Goal: Task Accomplishment & Management: Manage account settings

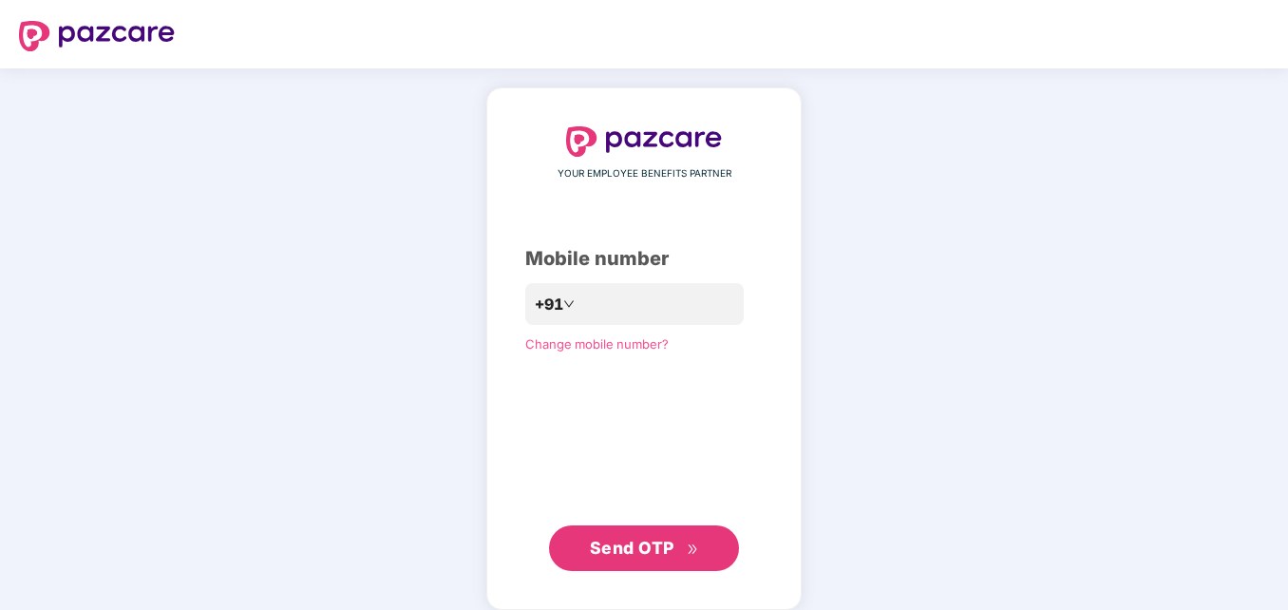
click at [616, 538] on span "Send OTP" at bounding box center [644, 548] width 109 height 27
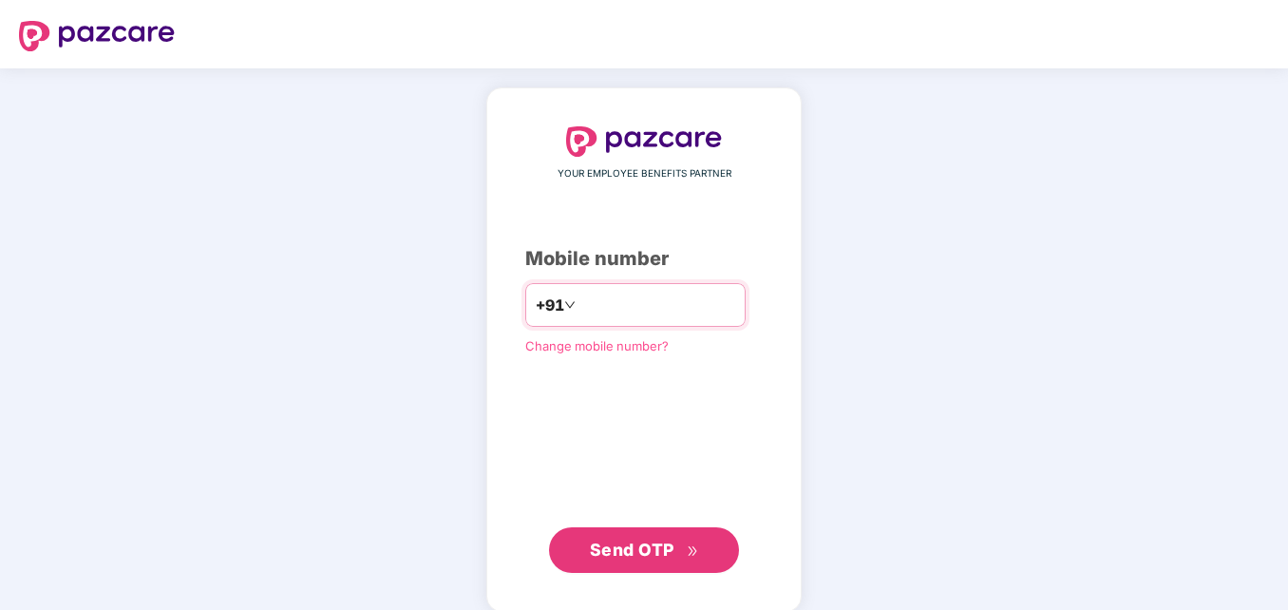
click at [580, 303] on input "**********" at bounding box center [658, 305] width 156 height 30
type input "**********"
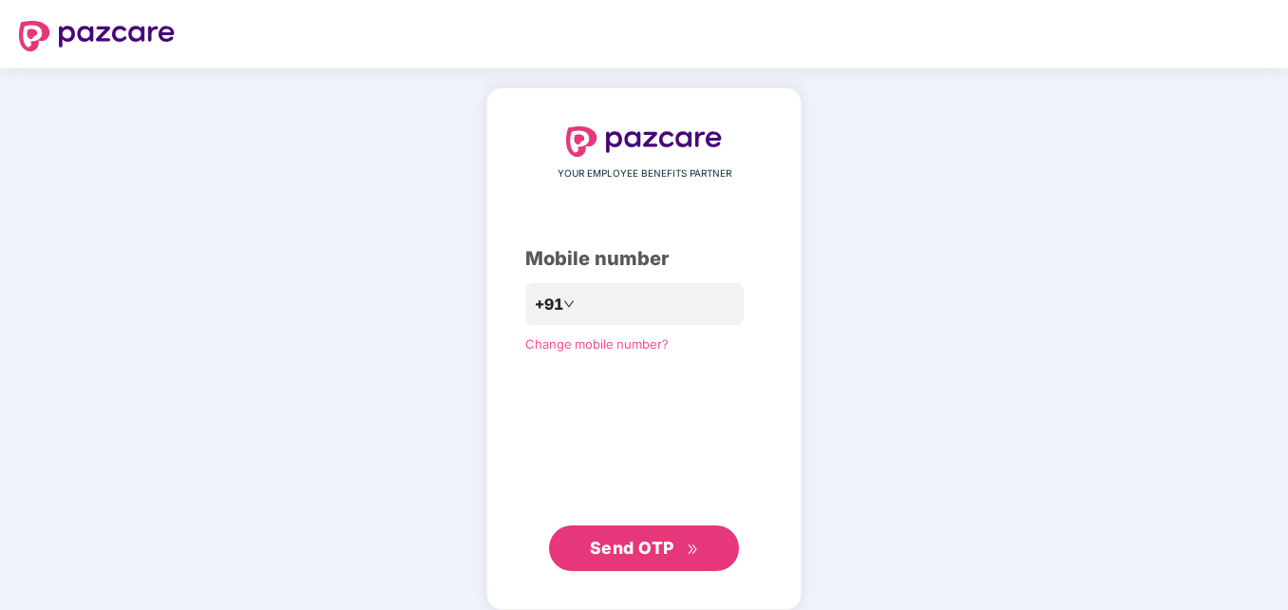
click at [661, 545] on span "Send OTP" at bounding box center [632, 548] width 85 height 20
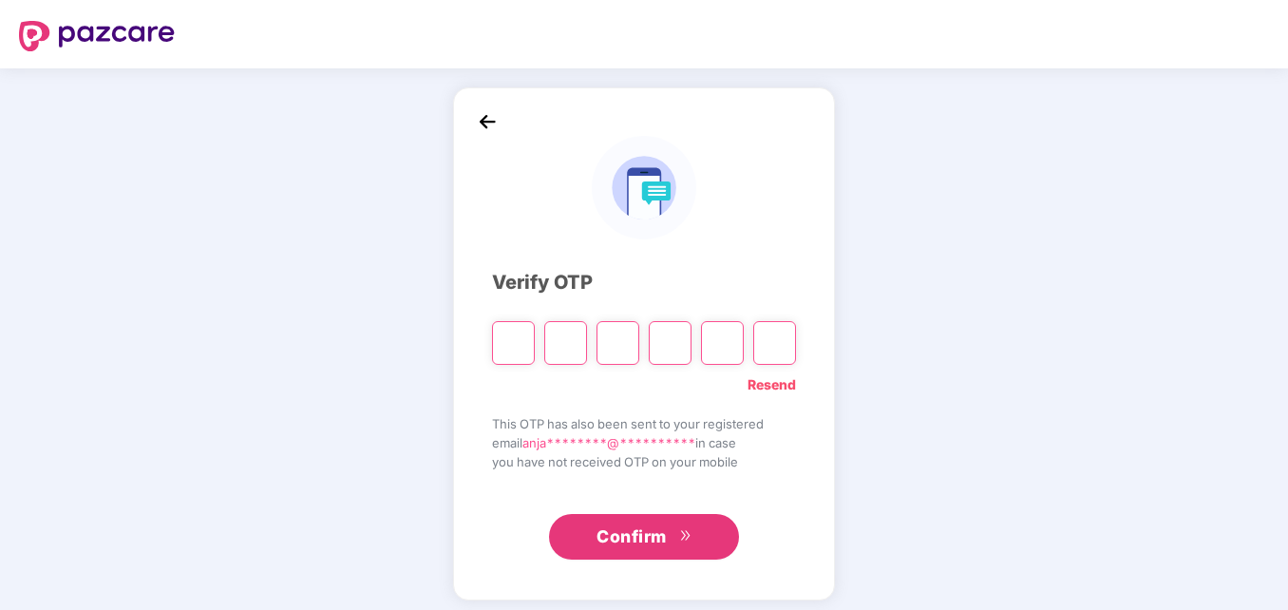
type input "*"
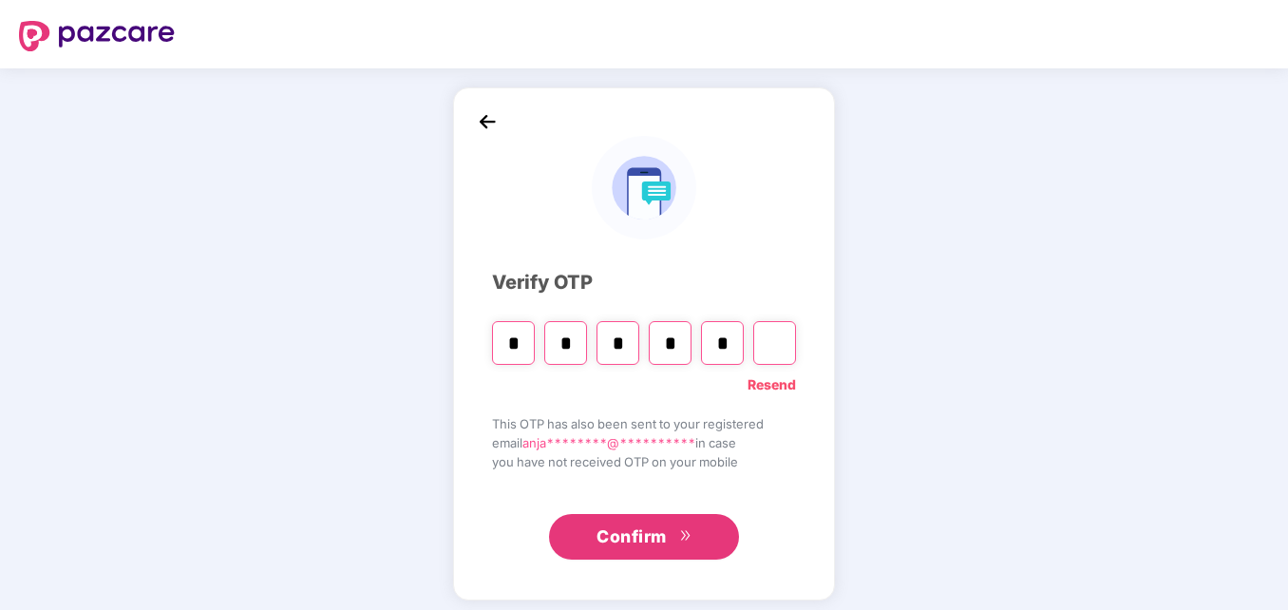
type input "*"
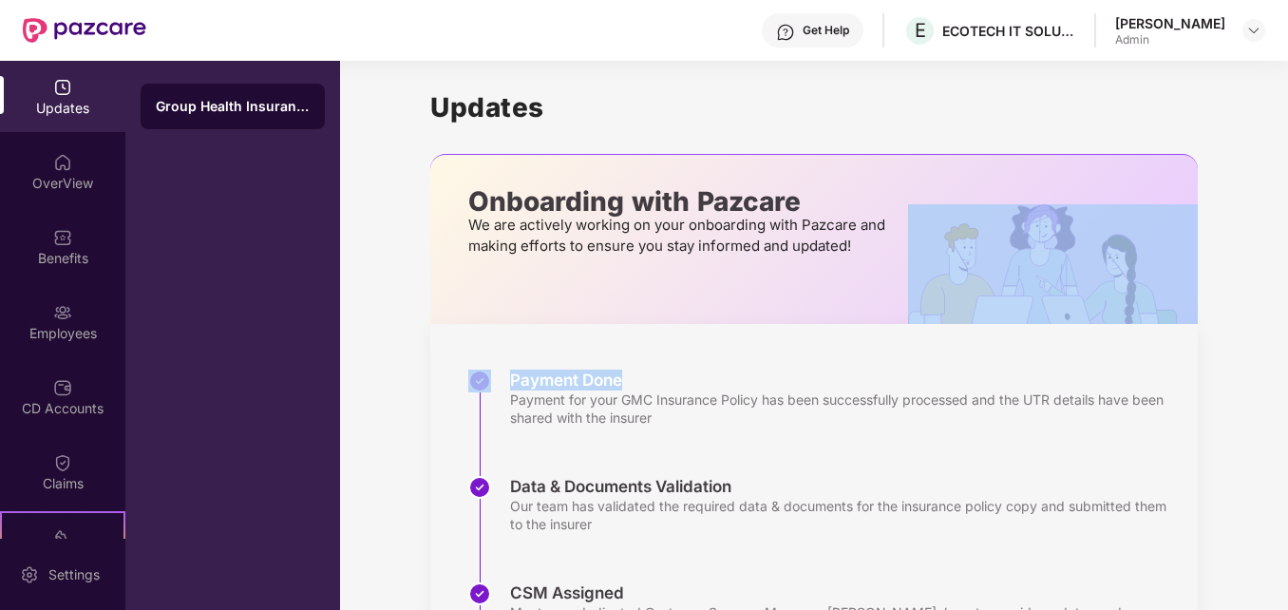
drag, startPoint x: 1285, startPoint y: 257, endPoint x: 1293, endPoint y: 376, distance: 119.0
click at [1287, 376] on html "Get Help E ECOTECH IT SOLUTIONS PRIVATE LIMITED [PERSON_NAME] Admin Updates Ove…" at bounding box center [644, 305] width 1288 height 610
drag, startPoint x: 1293, startPoint y: 376, endPoint x: 1245, endPoint y: 168, distance: 213.6
click at [1245, 168] on div "Updates Onboarding with Pazcare We are actively working on your onboarding with…" at bounding box center [814, 544] width 948 height 967
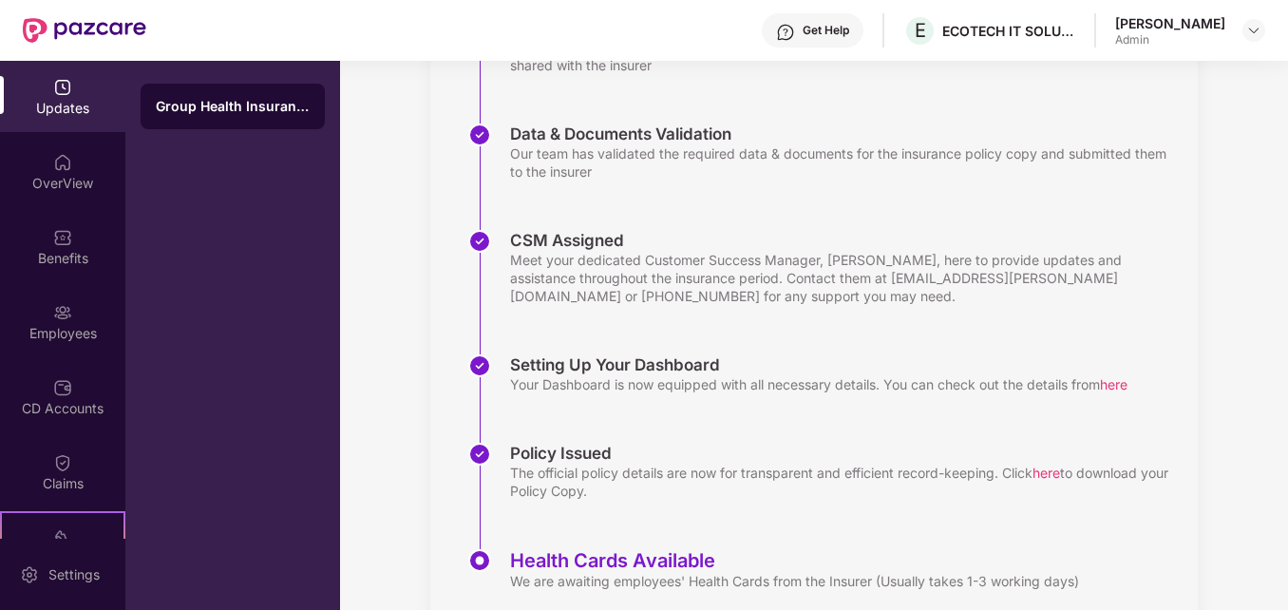
scroll to position [356, 0]
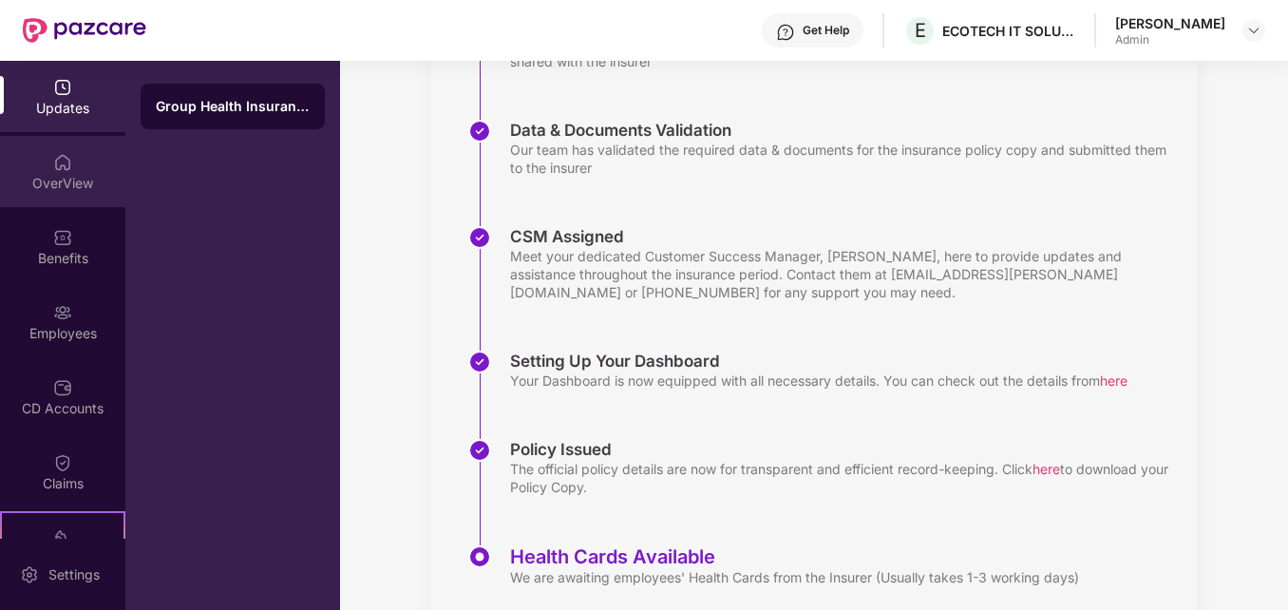
click at [63, 174] on div "OverView" at bounding box center [62, 183] width 125 height 19
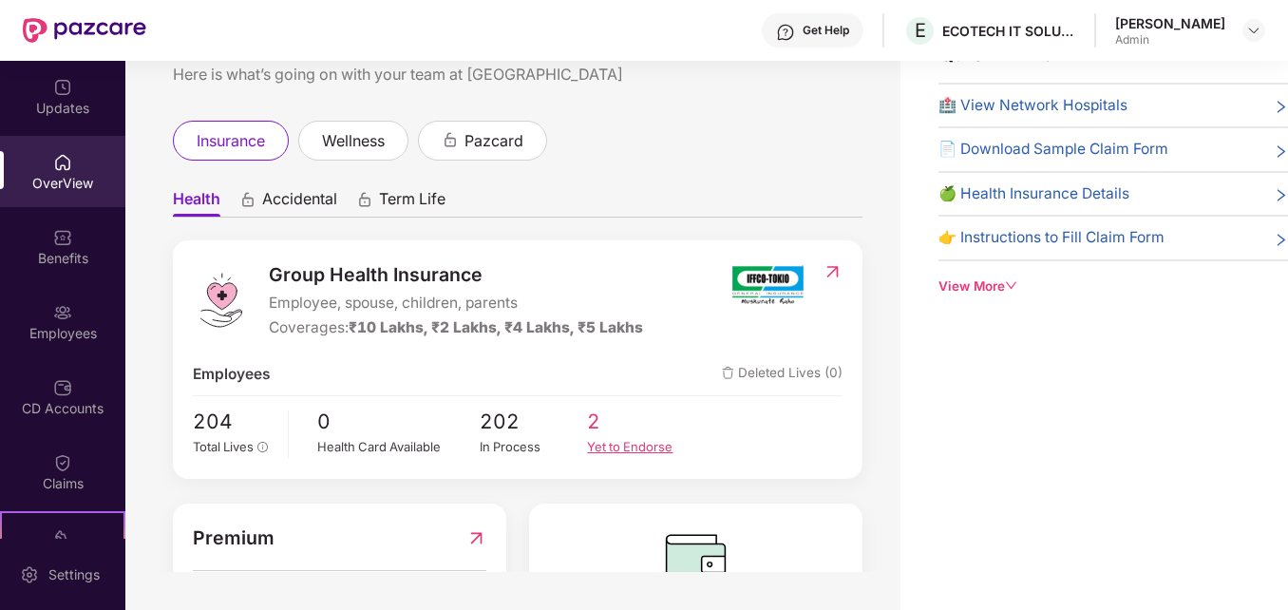
click at [620, 448] on div "Yet to Endorse" at bounding box center [641, 446] width 108 height 19
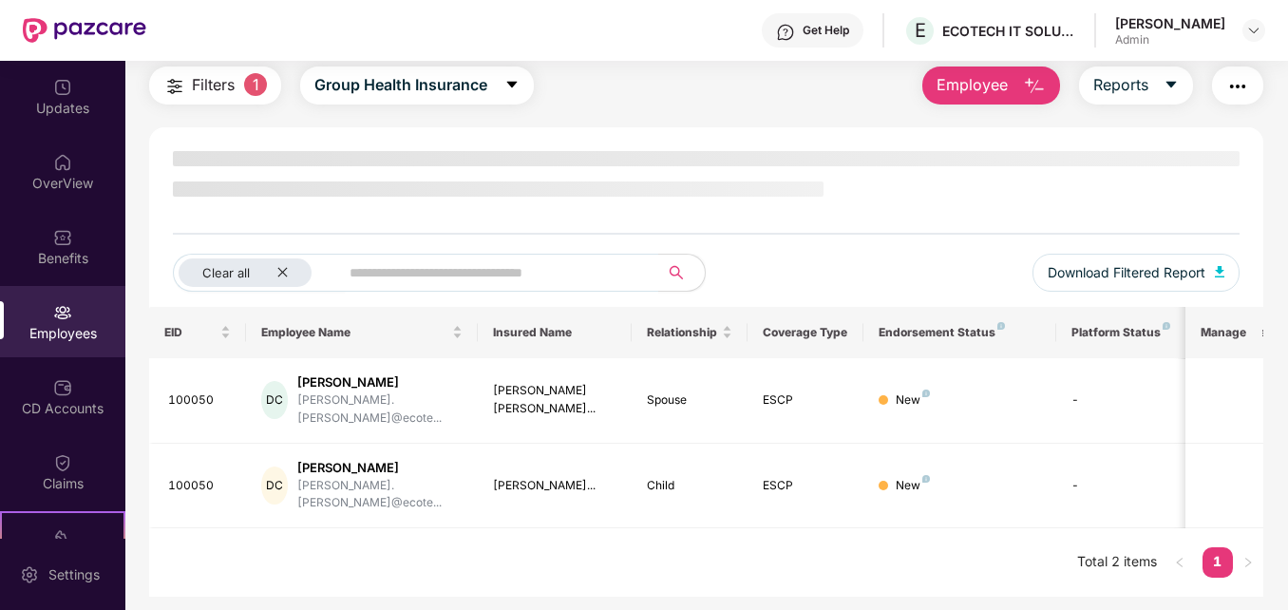
scroll to position [61, 0]
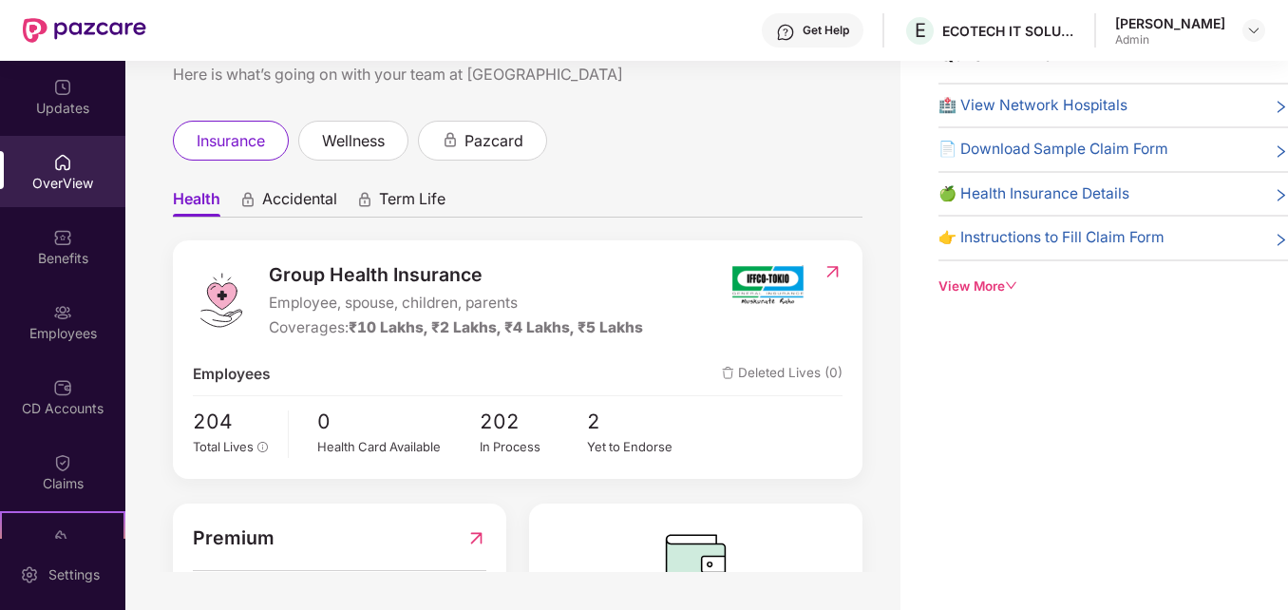
click at [475, 535] on img at bounding box center [476, 537] width 20 height 29
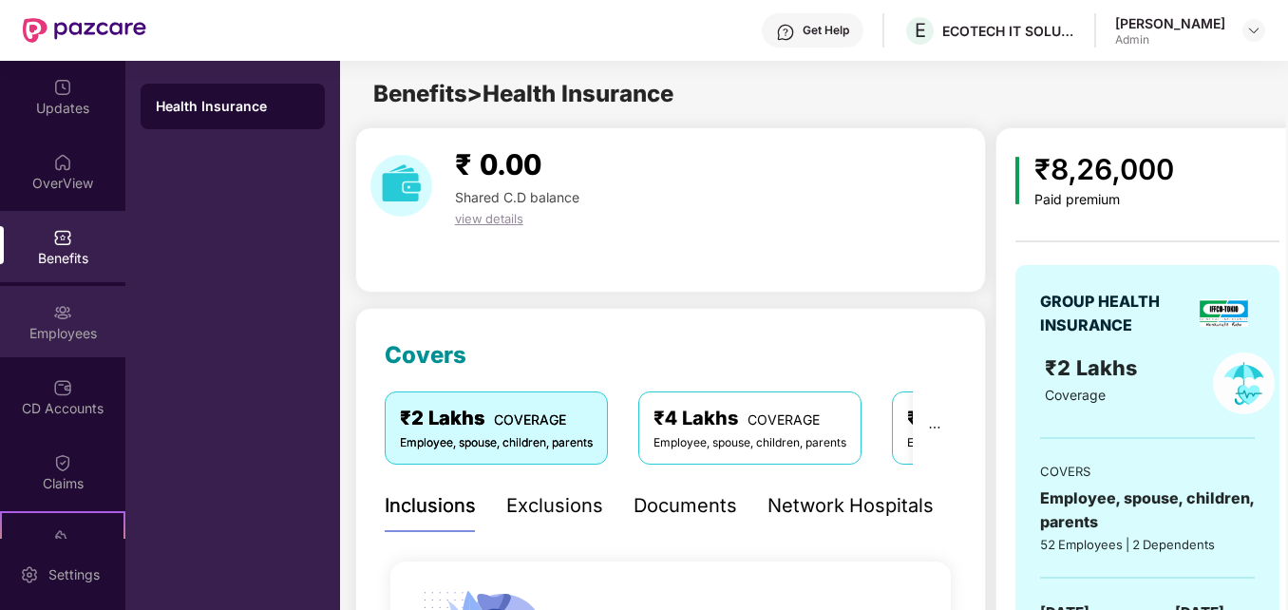
click at [62, 335] on div "Employees" at bounding box center [62, 333] width 125 height 19
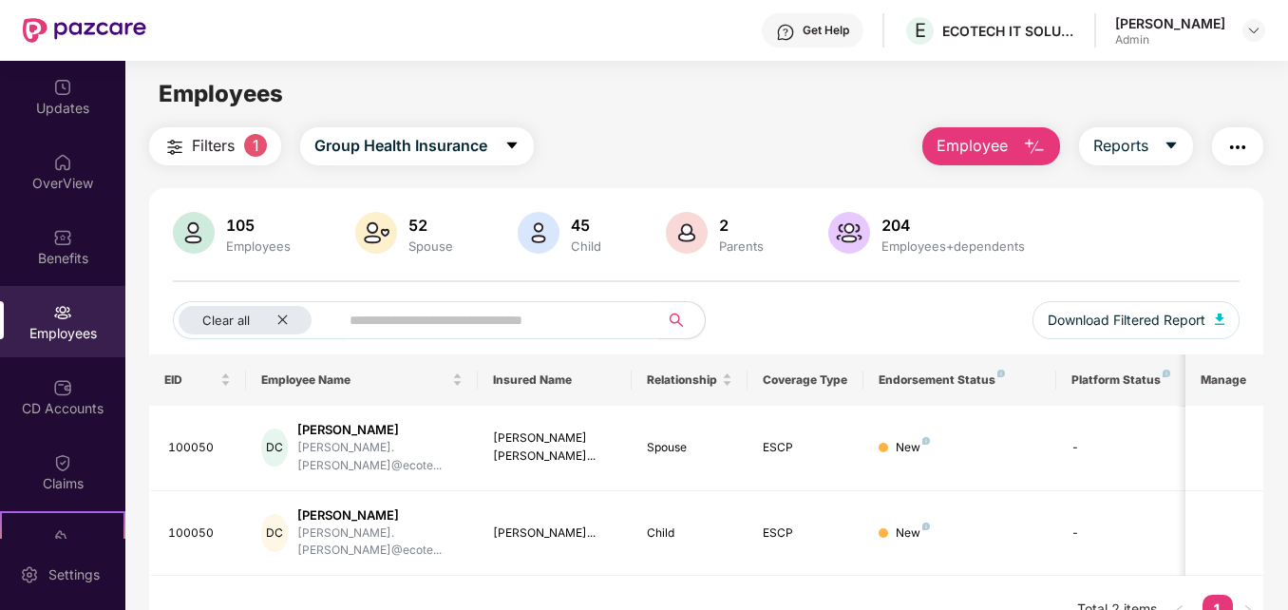
click at [368, 328] on input "text" at bounding box center [491, 320] width 283 height 29
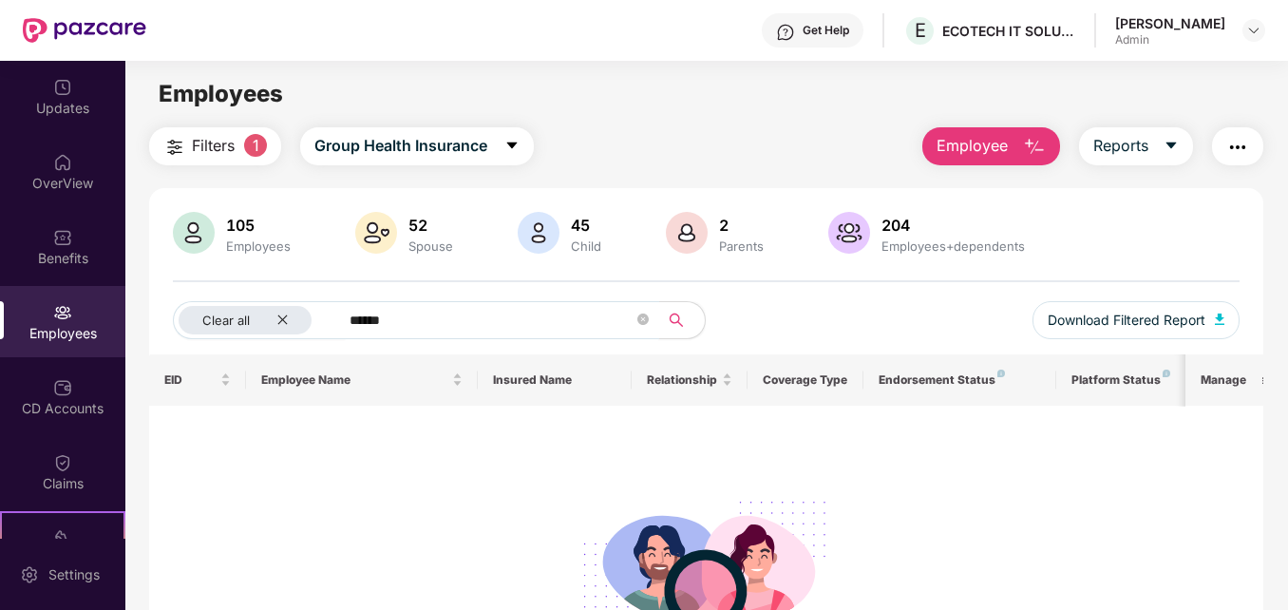
type input "******"
click at [264, 226] on div "105" at bounding box center [258, 225] width 72 height 19
click at [282, 323] on icon "close" at bounding box center [282, 320] width 12 height 12
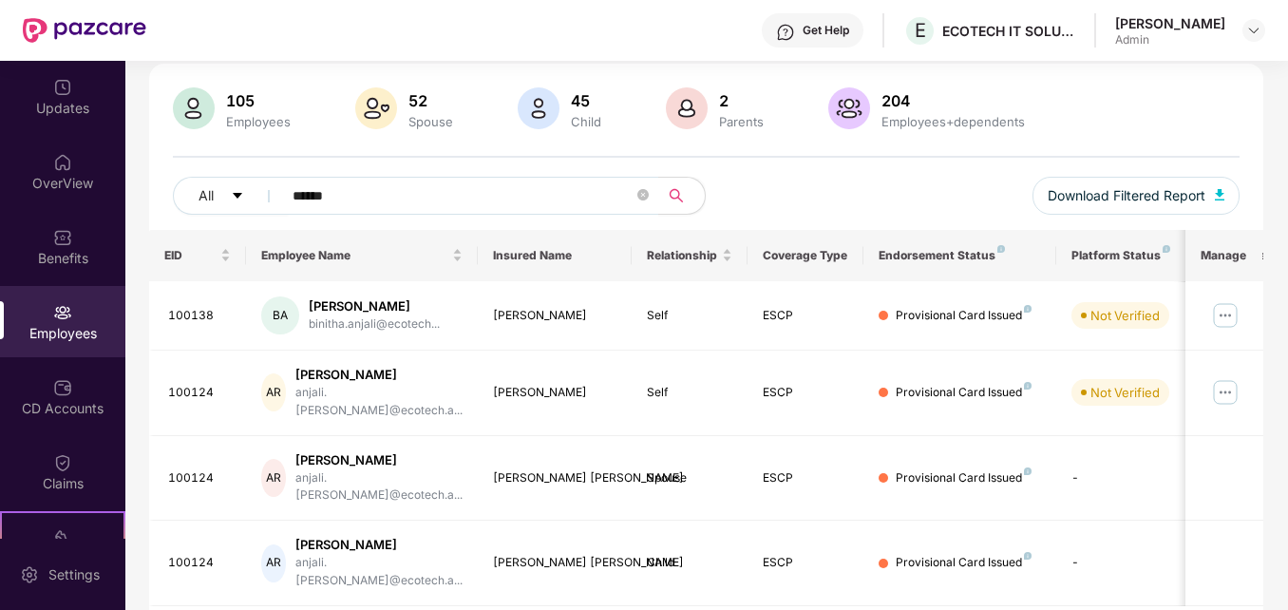
scroll to position [126, 0]
click at [983, 385] on div "Provisional Card Issued" at bounding box center [964, 391] width 136 height 18
click at [1228, 375] on img at bounding box center [1225, 390] width 30 height 30
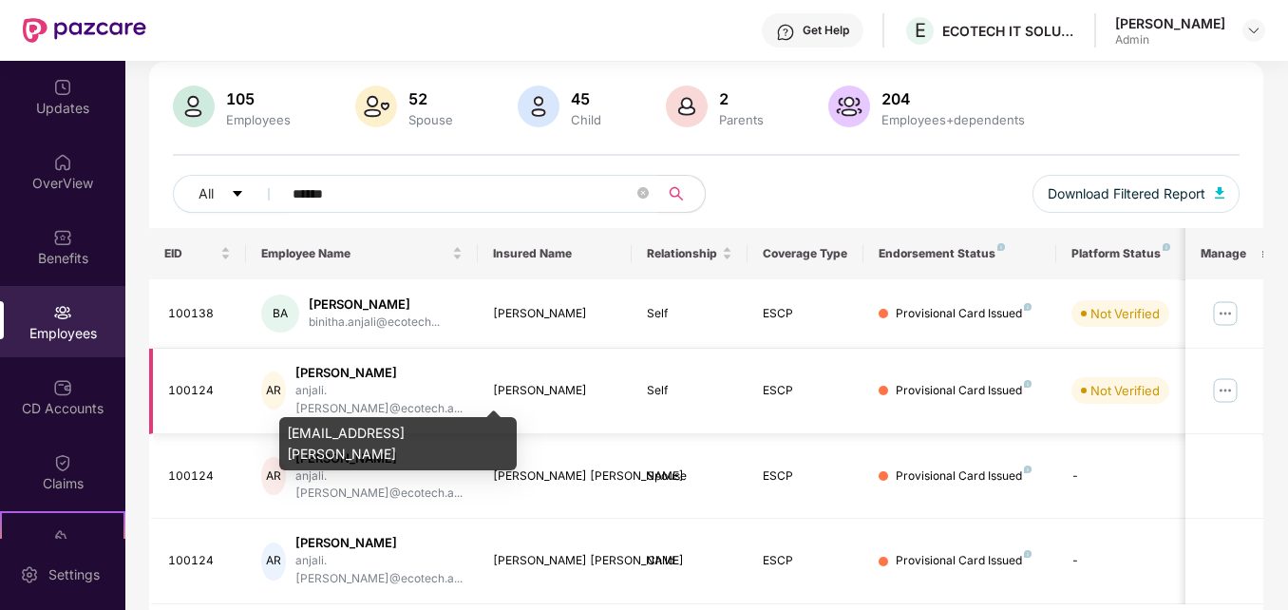
click at [435, 395] on div "anjali.[PERSON_NAME]@ecotech.a..." at bounding box center [378, 400] width 167 height 36
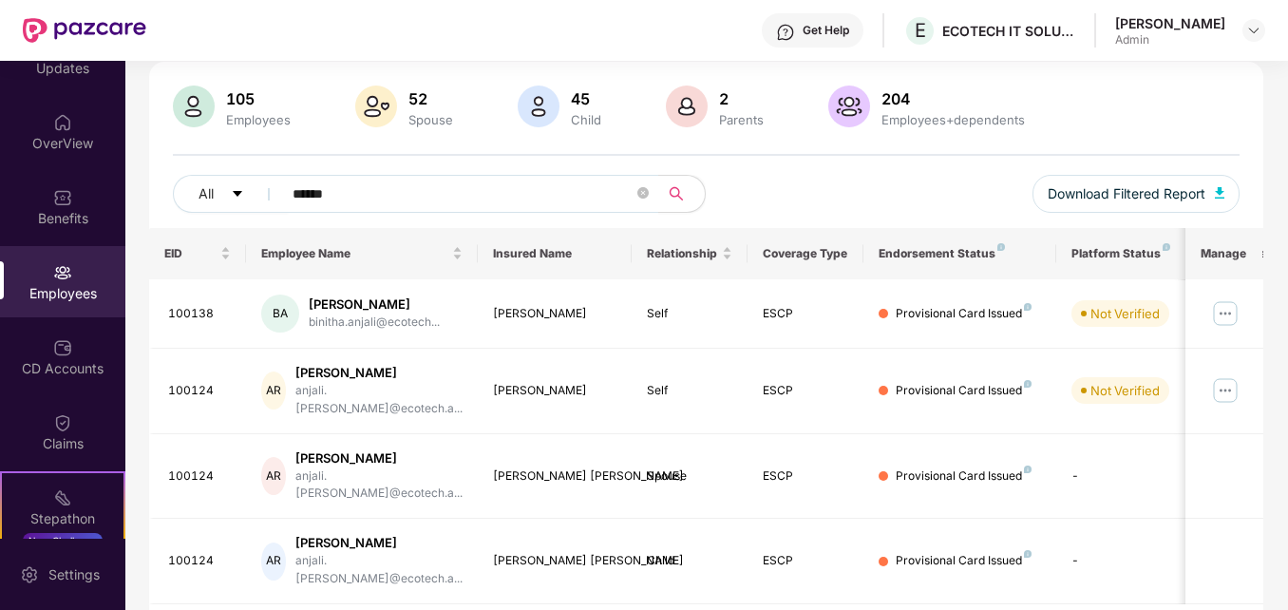
scroll to position [0, 0]
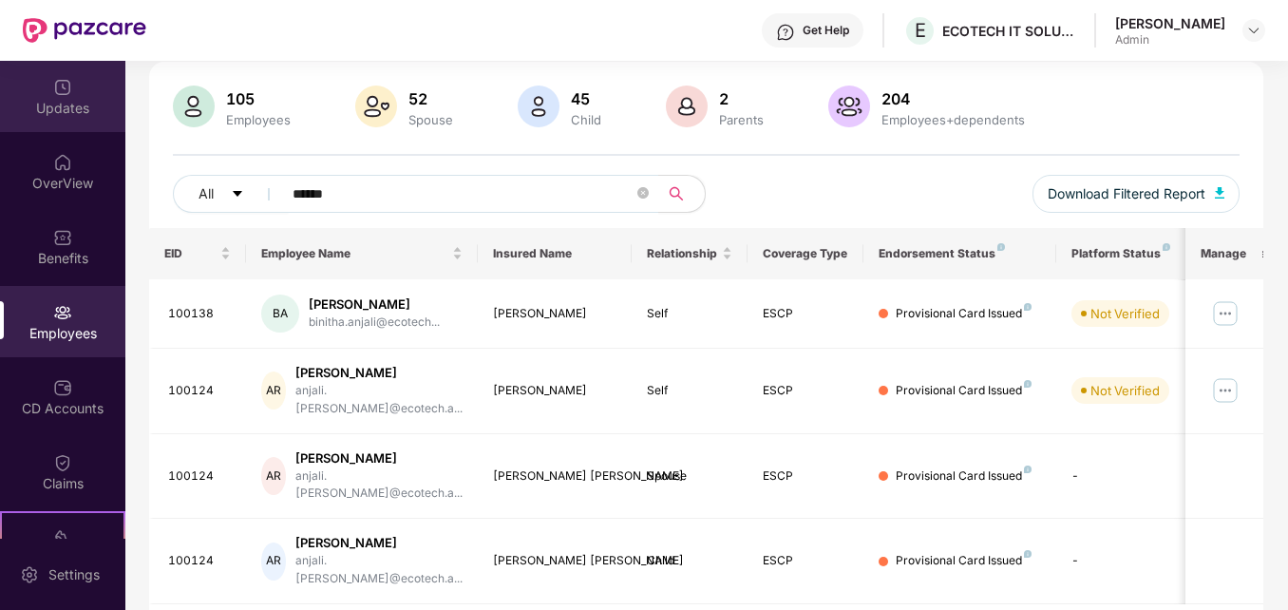
click at [38, 106] on div "Updates" at bounding box center [62, 108] width 125 height 19
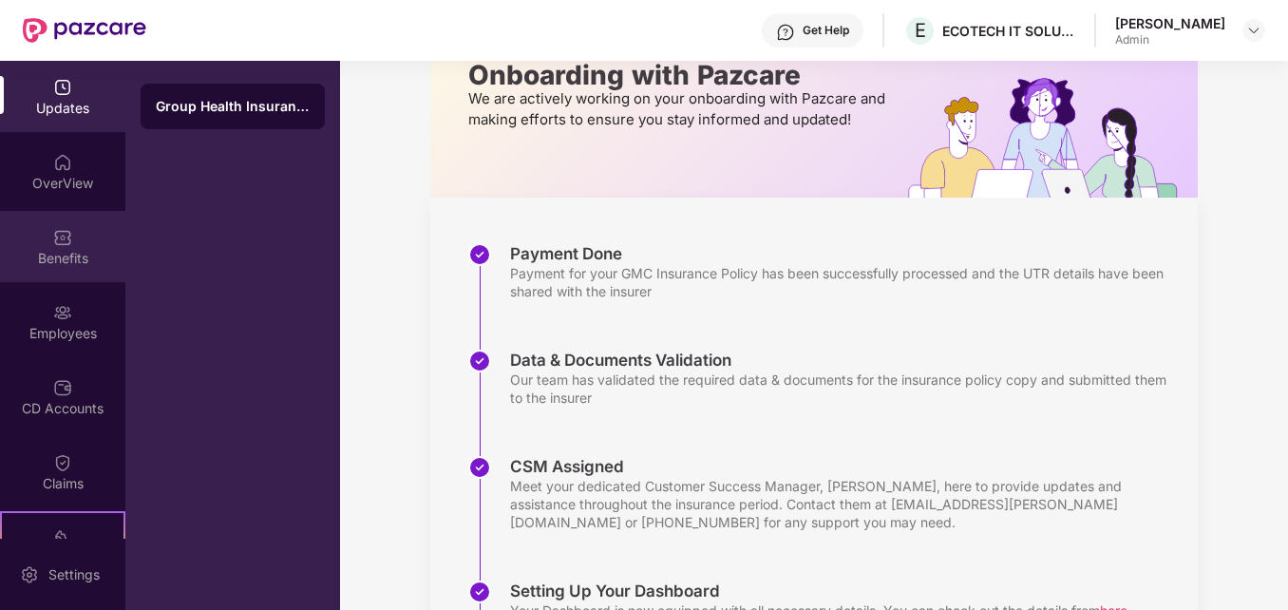
click at [102, 249] on div "Benefits" at bounding box center [62, 258] width 125 height 19
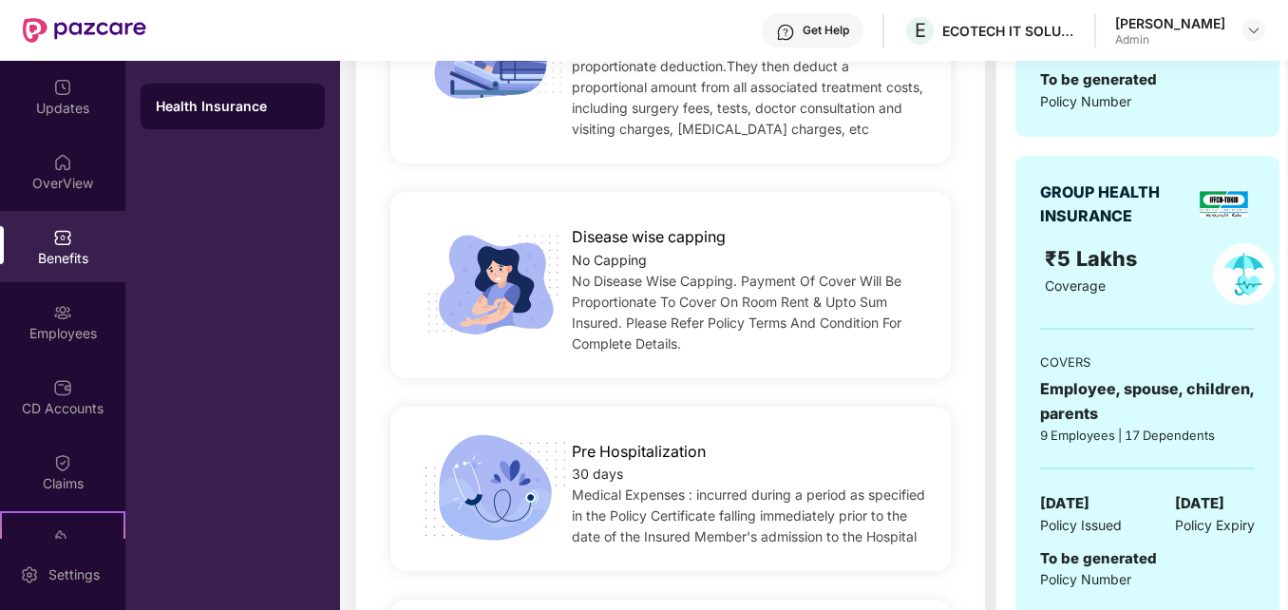
scroll to position [1160, 0]
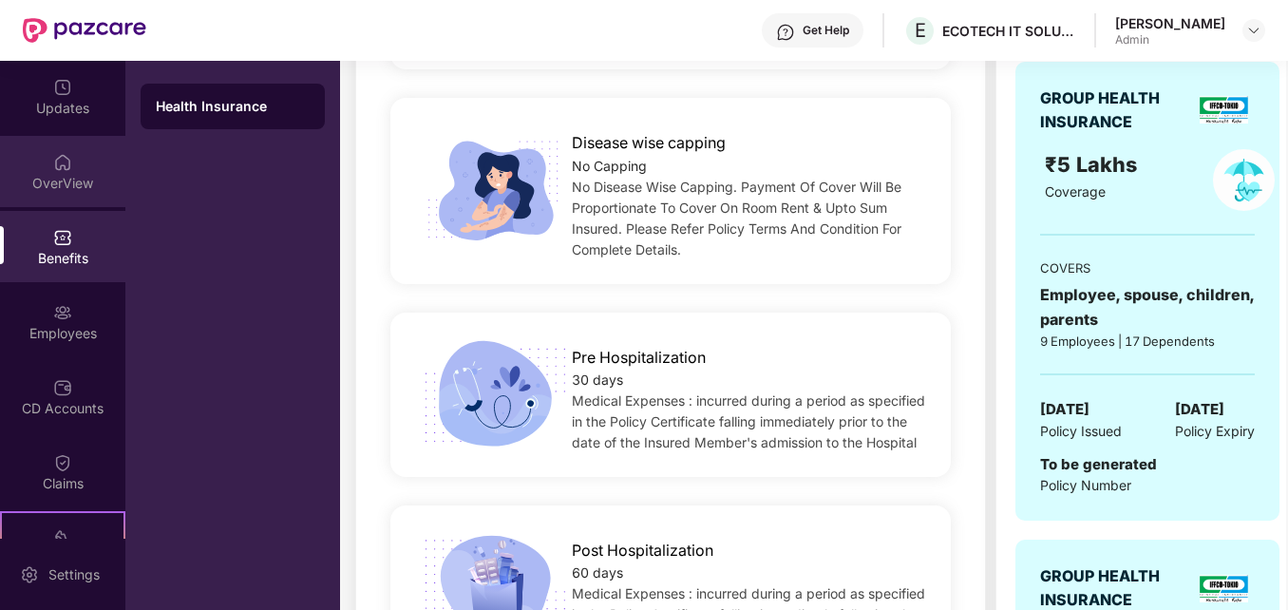
click at [62, 175] on div "OverView" at bounding box center [62, 183] width 125 height 19
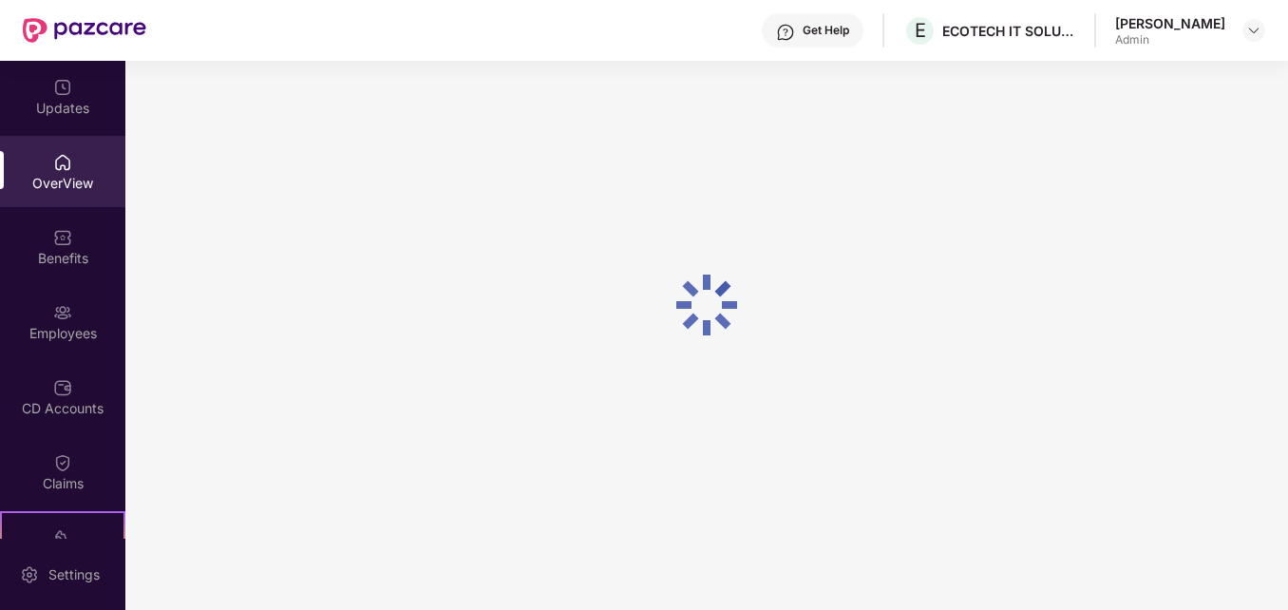
scroll to position [61, 0]
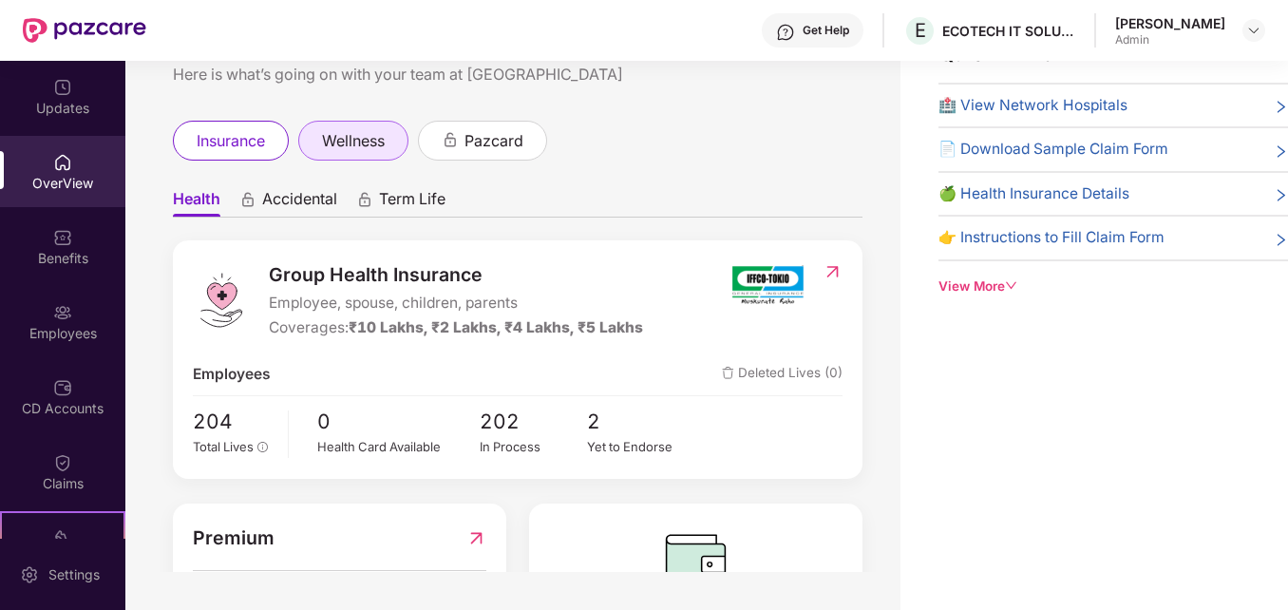
click at [363, 134] on span "wellness" at bounding box center [353, 141] width 63 height 24
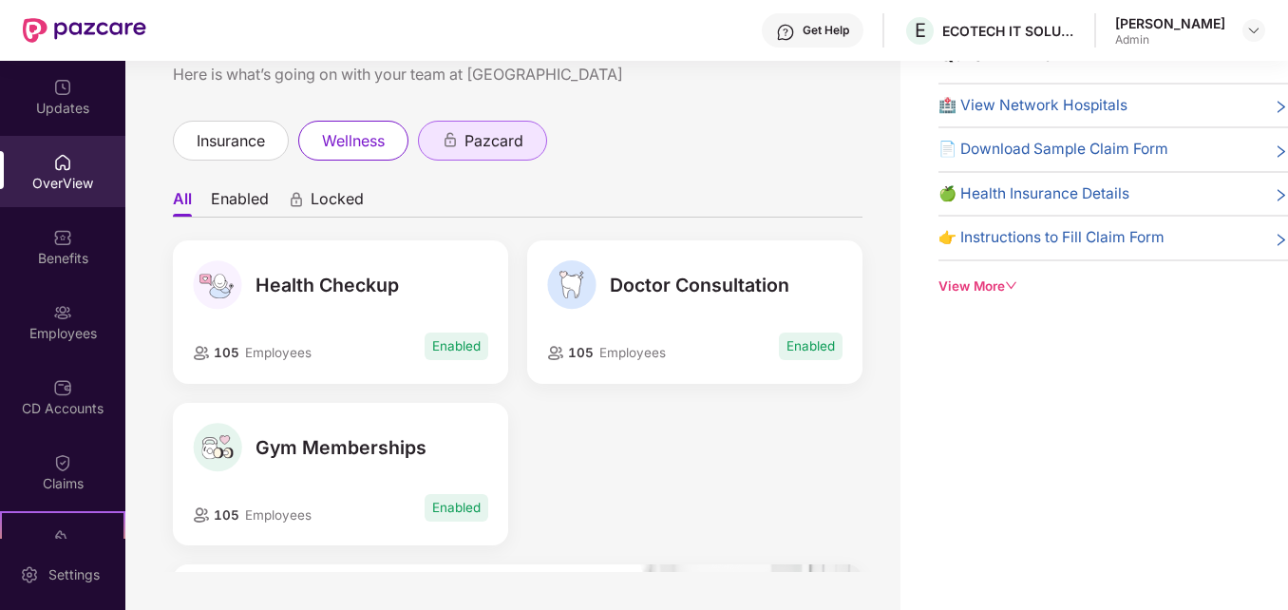
click at [478, 161] on div "pazcard" at bounding box center [482, 141] width 129 height 40
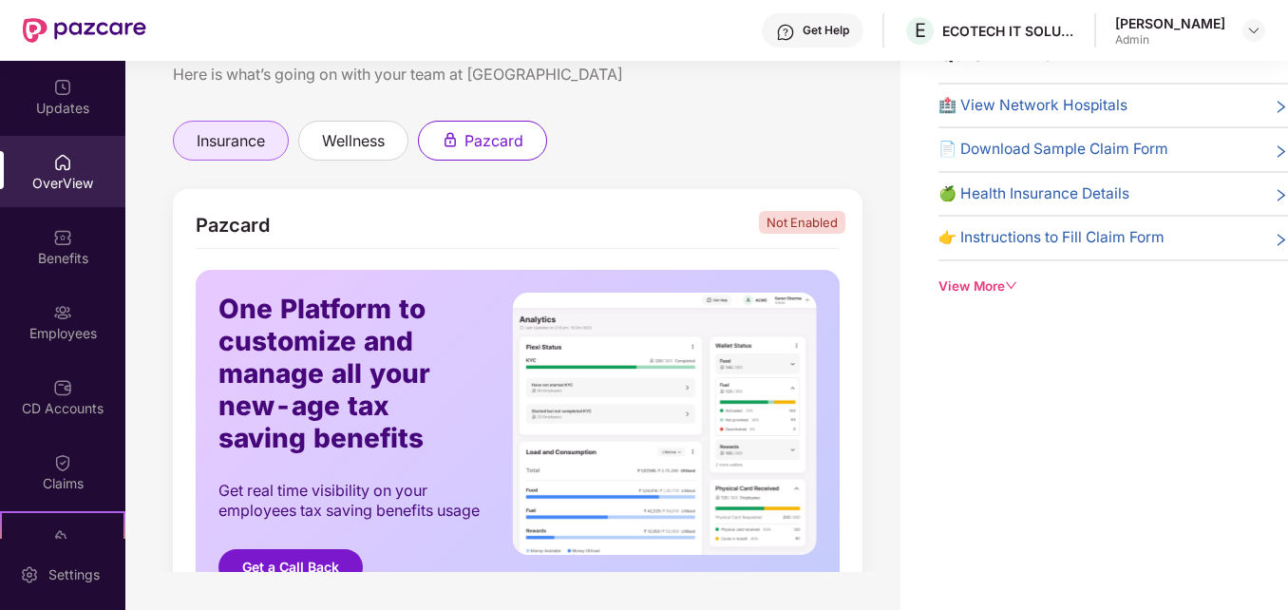
click at [248, 143] on span "insurance" at bounding box center [231, 141] width 68 height 24
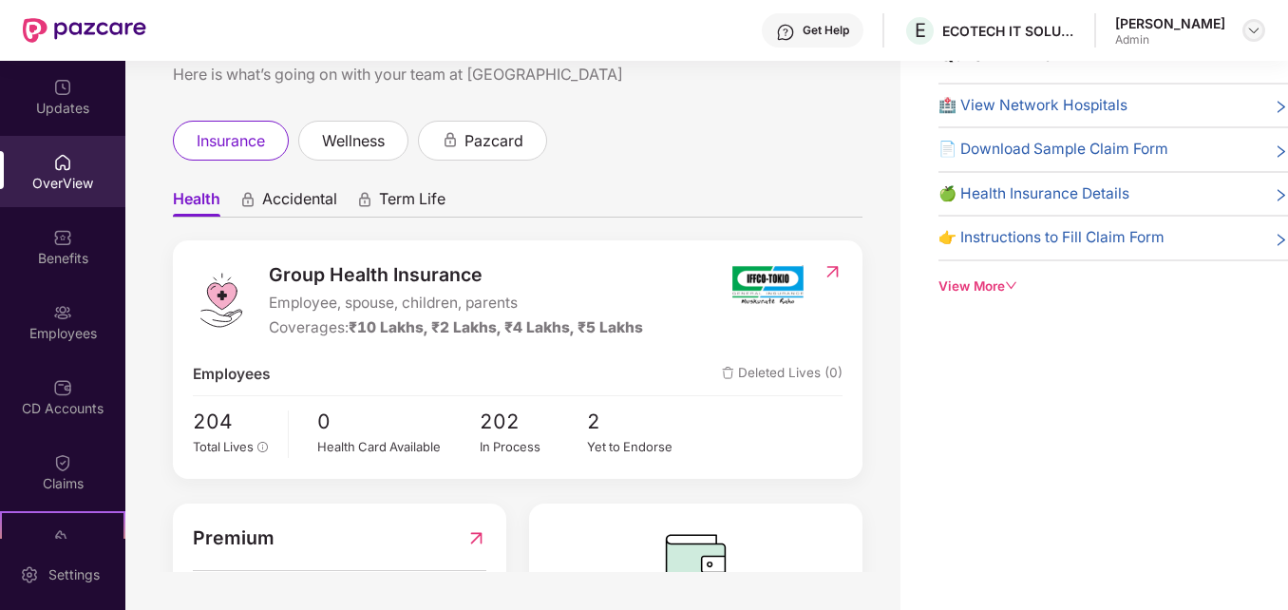
click at [1252, 29] on img at bounding box center [1253, 30] width 15 height 15
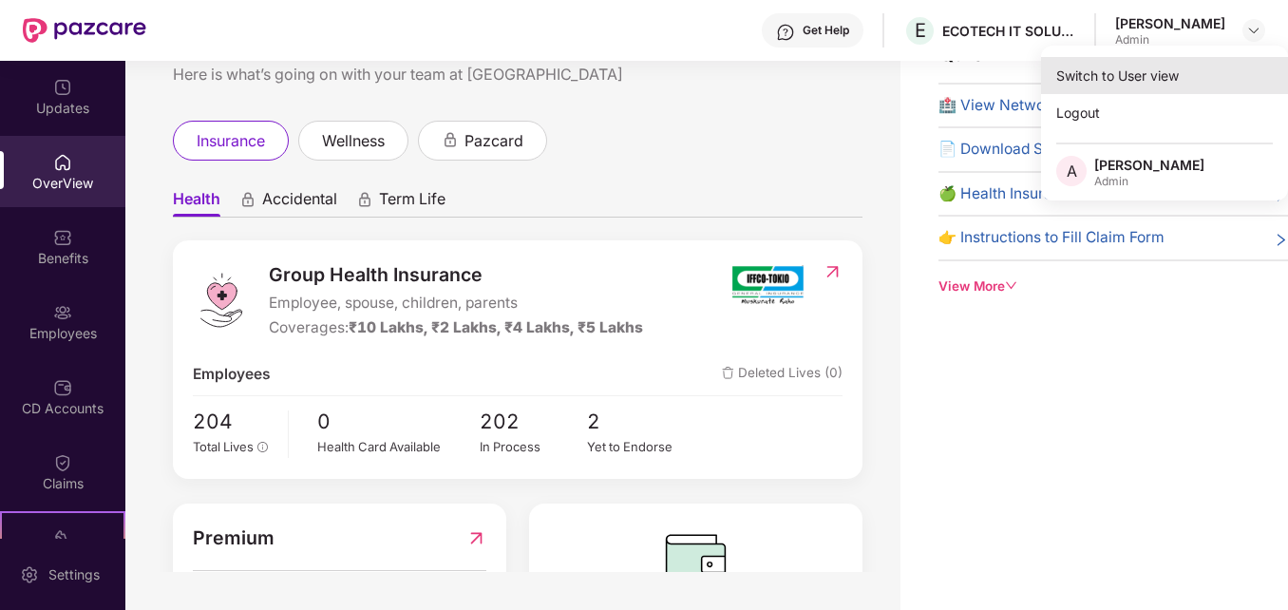
click at [1118, 75] on div "Switch to User view" at bounding box center [1164, 75] width 247 height 37
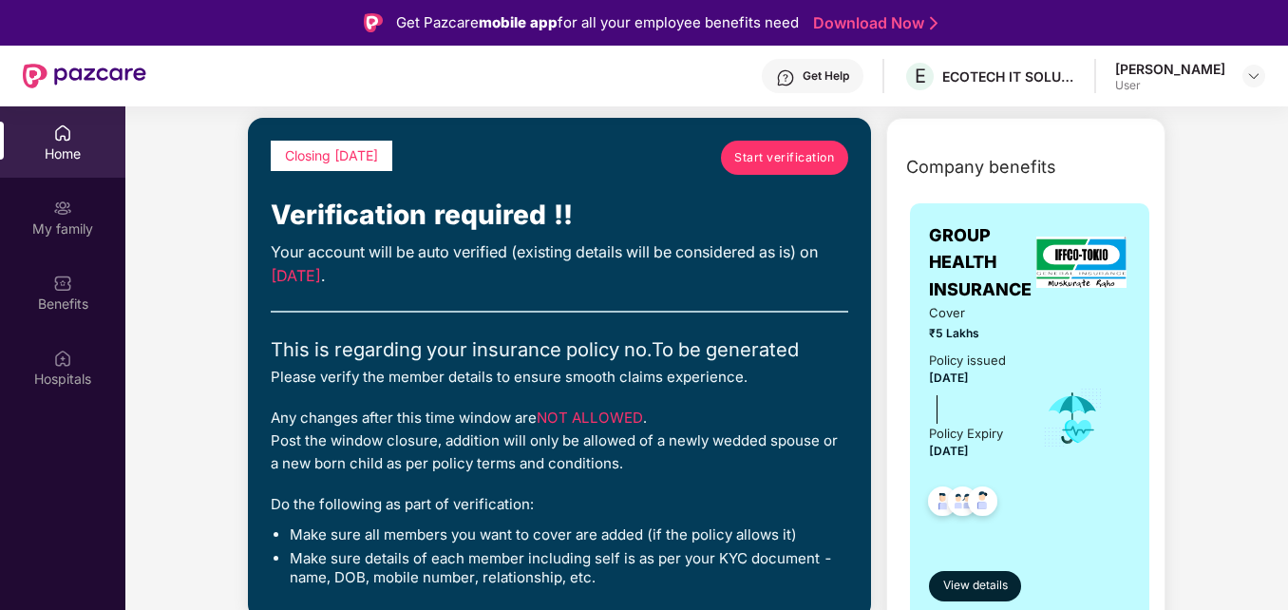
scroll to position [85, 0]
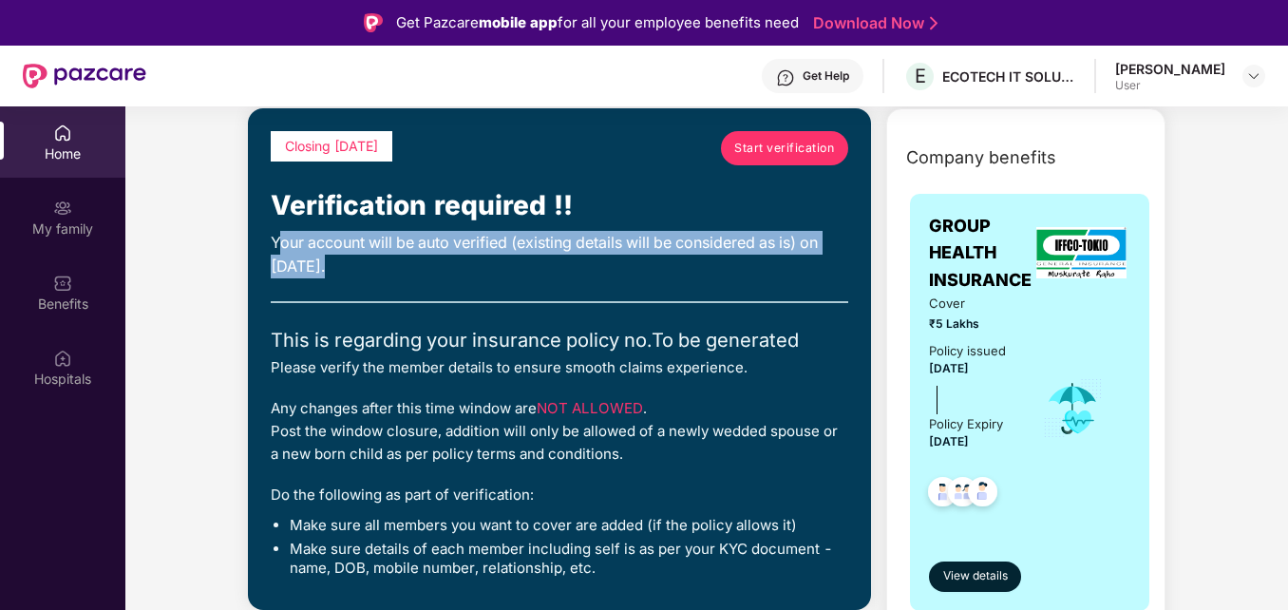
drag, startPoint x: 387, startPoint y: 268, endPoint x: 276, endPoint y: 252, distance: 112.3
click at [276, 252] on div "Your account will be auto verified (existing details will be considered as is) …" at bounding box center [560, 255] width 578 height 48
click at [384, 271] on div "Your account will be auto verified (existing details will be considered as is) …" at bounding box center [560, 255] width 578 height 48
drag, startPoint x: 378, startPoint y: 269, endPoint x: 266, endPoint y: 241, distance: 115.4
click at [266, 241] on div "Closing [DATE] Start verification Verification required !! Your account will be…" at bounding box center [559, 359] width 623 height 502
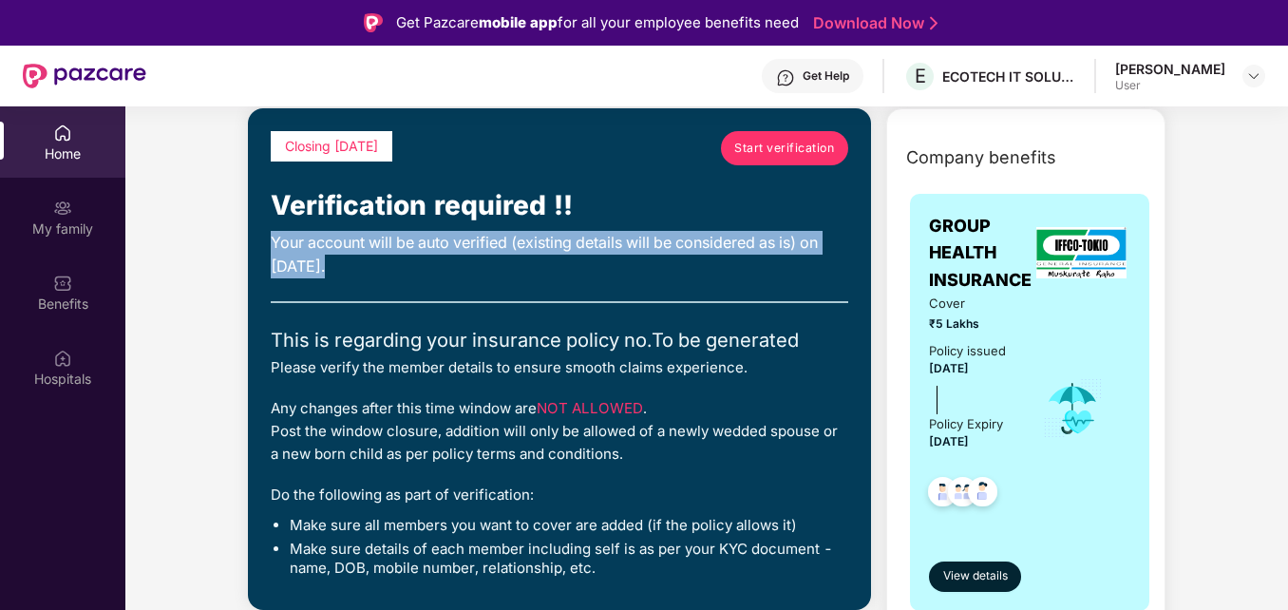
copy div "Your account will be auto verified (existing details will be considered as is) …"
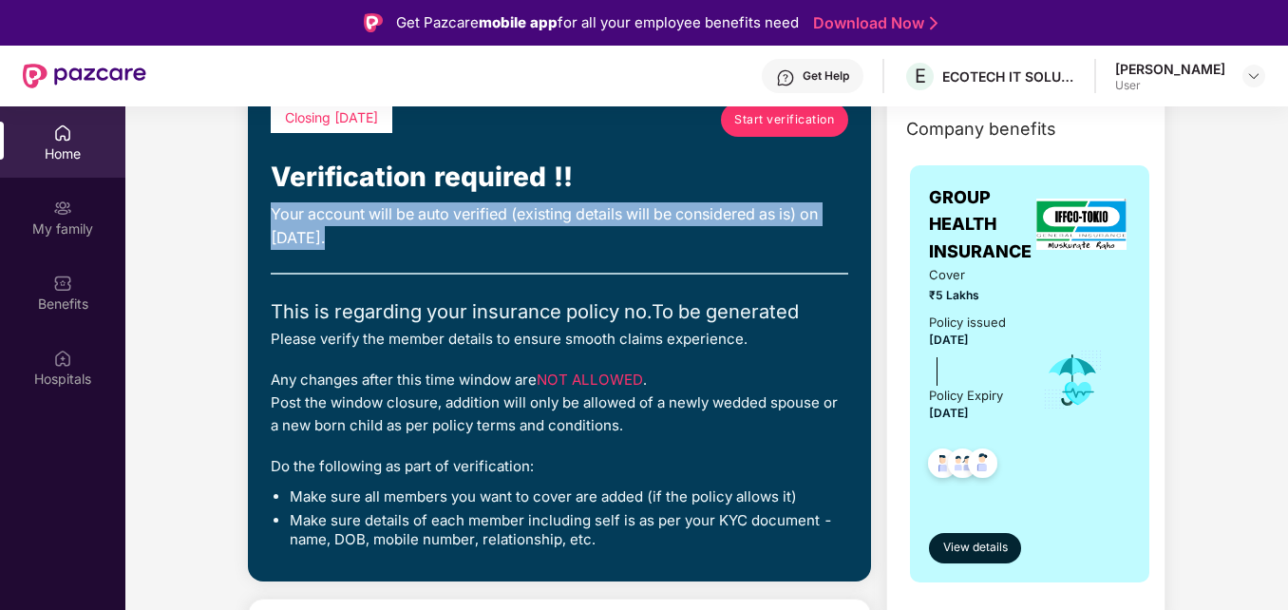
scroll to position [0, 0]
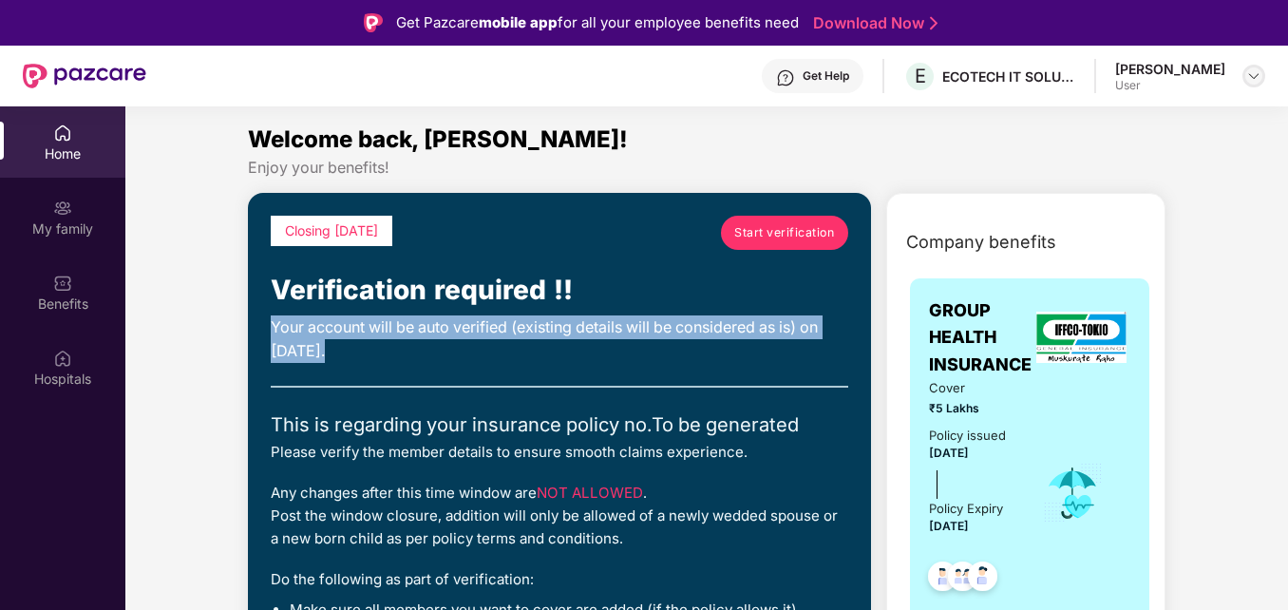
click at [1259, 82] on img at bounding box center [1253, 75] width 15 height 15
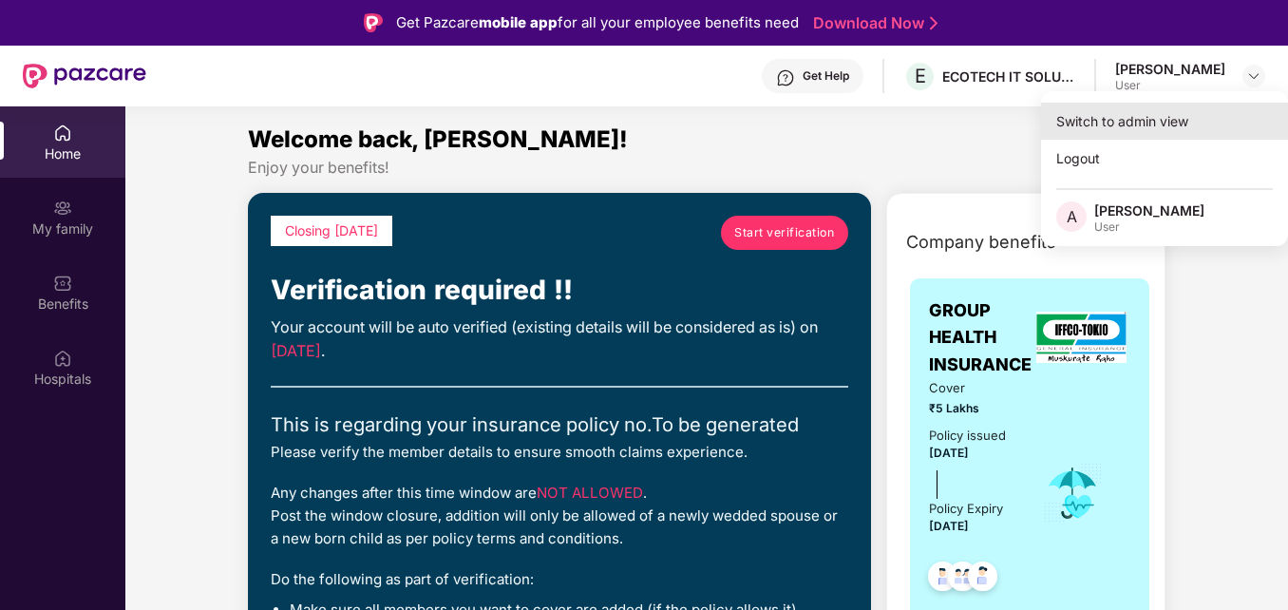
click at [1113, 114] on div "Switch to admin view" at bounding box center [1164, 121] width 247 height 37
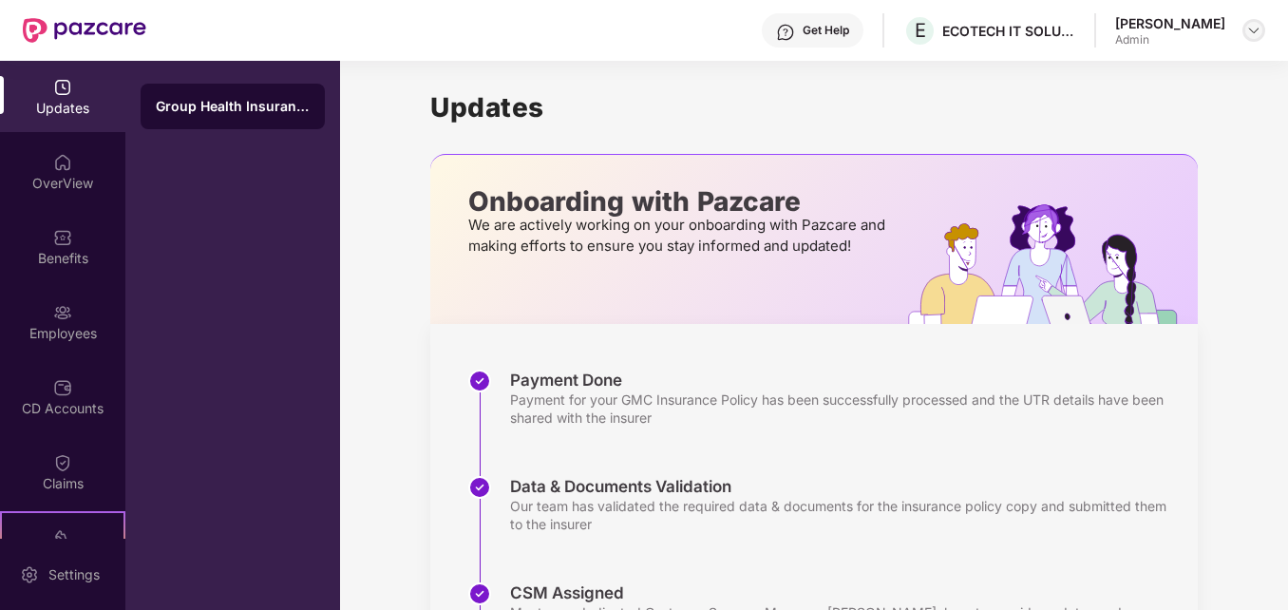
click at [1253, 34] on img at bounding box center [1253, 30] width 15 height 15
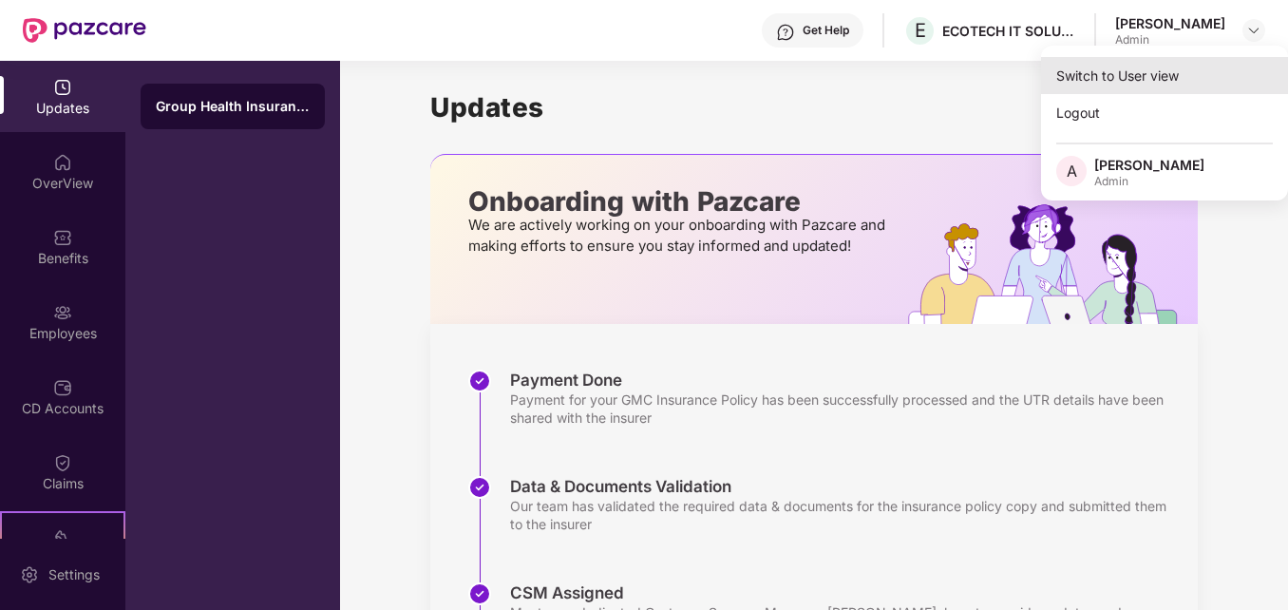
click at [1133, 82] on div "Switch to User view" at bounding box center [1164, 75] width 247 height 37
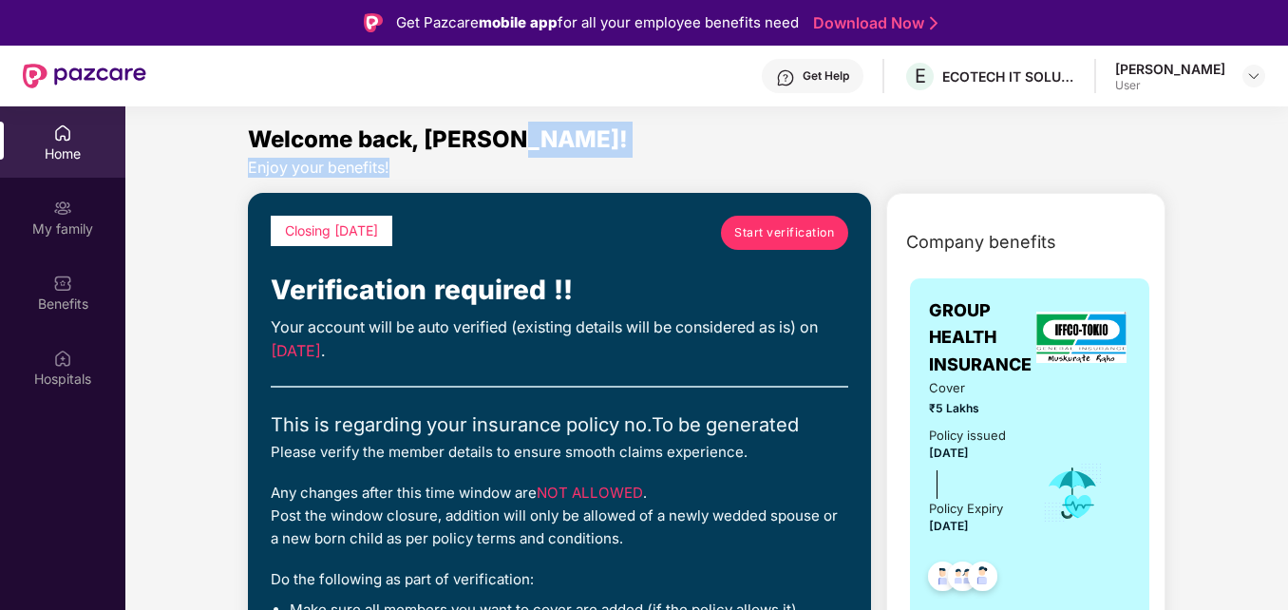
drag, startPoint x: 1285, startPoint y: 141, endPoint x: 1293, endPoint y: 179, distance: 38.8
click at [1287, 179] on html "Get Pazcare mobile app for all your employee benefits need Download Now Get Hel…" at bounding box center [644, 305] width 1288 height 610
drag, startPoint x: 1289, startPoint y: 179, endPoint x: 1149, endPoint y: 140, distance: 145.9
click at [1149, 140] on div "Welcome back, [PERSON_NAME]!" at bounding box center [707, 140] width 918 height 36
click at [1257, 78] on img at bounding box center [1253, 75] width 15 height 15
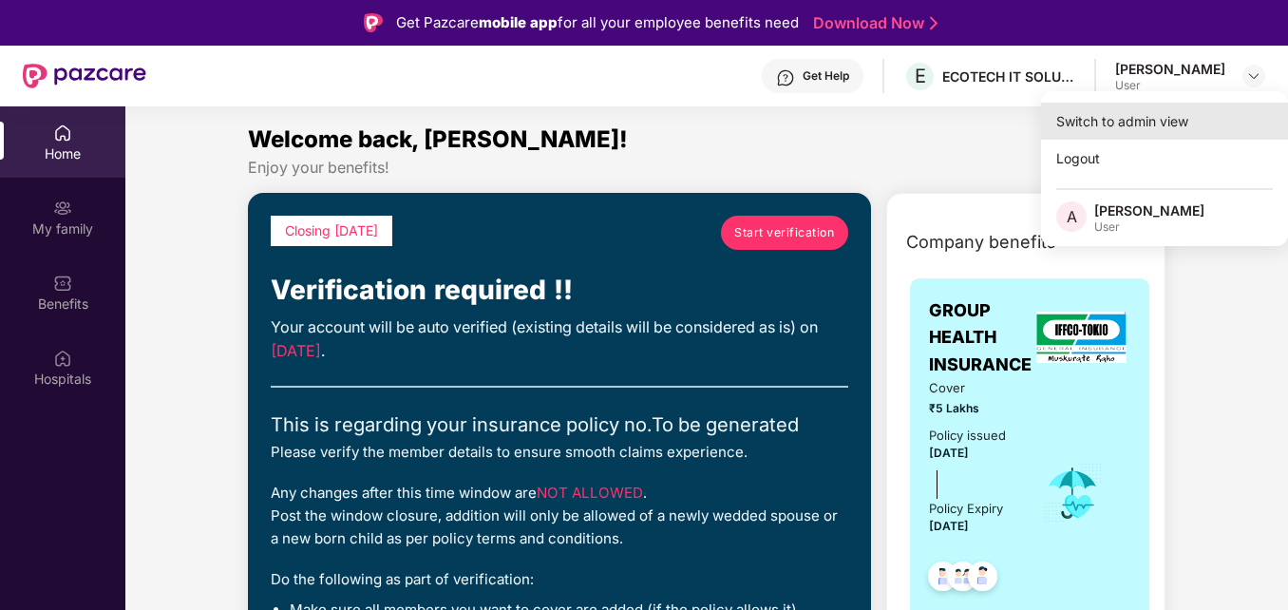
click at [1111, 131] on div "Switch to admin view" at bounding box center [1164, 121] width 247 height 37
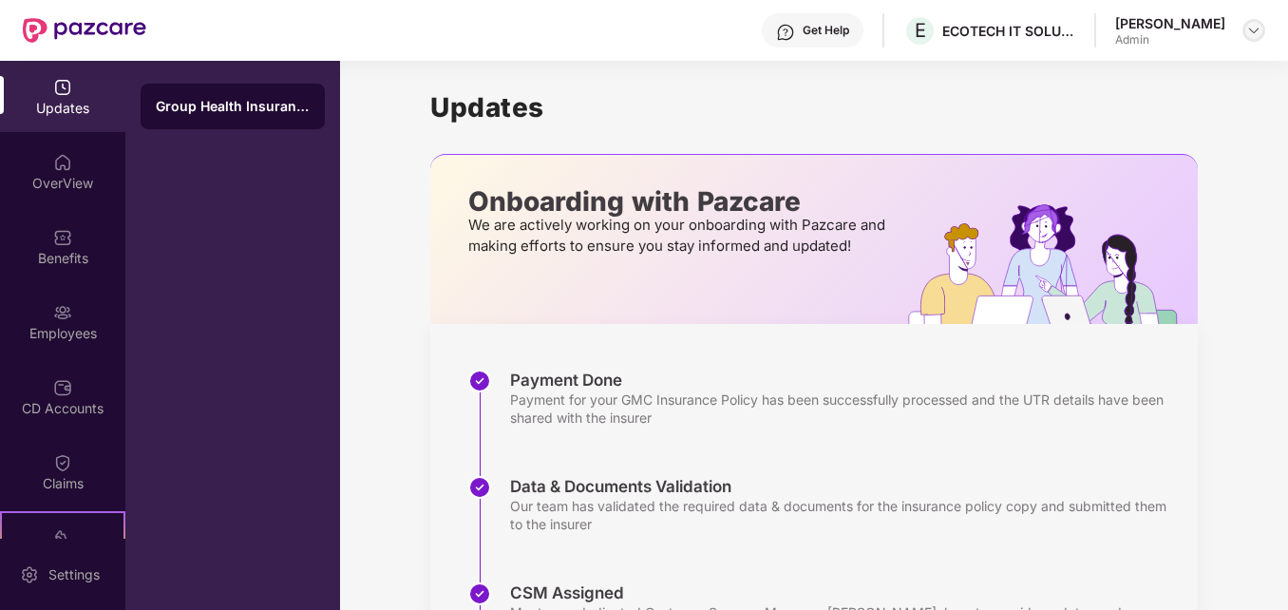
click at [1260, 28] on img at bounding box center [1253, 30] width 15 height 15
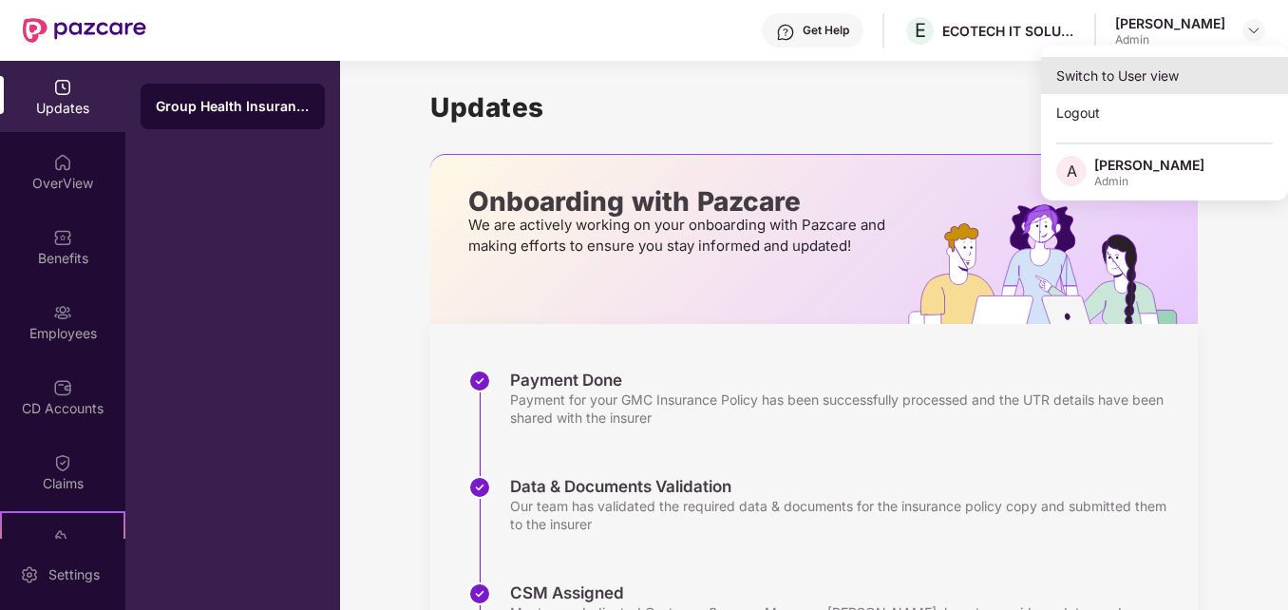
click at [1123, 77] on div "Switch to User view" at bounding box center [1164, 75] width 247 height 37
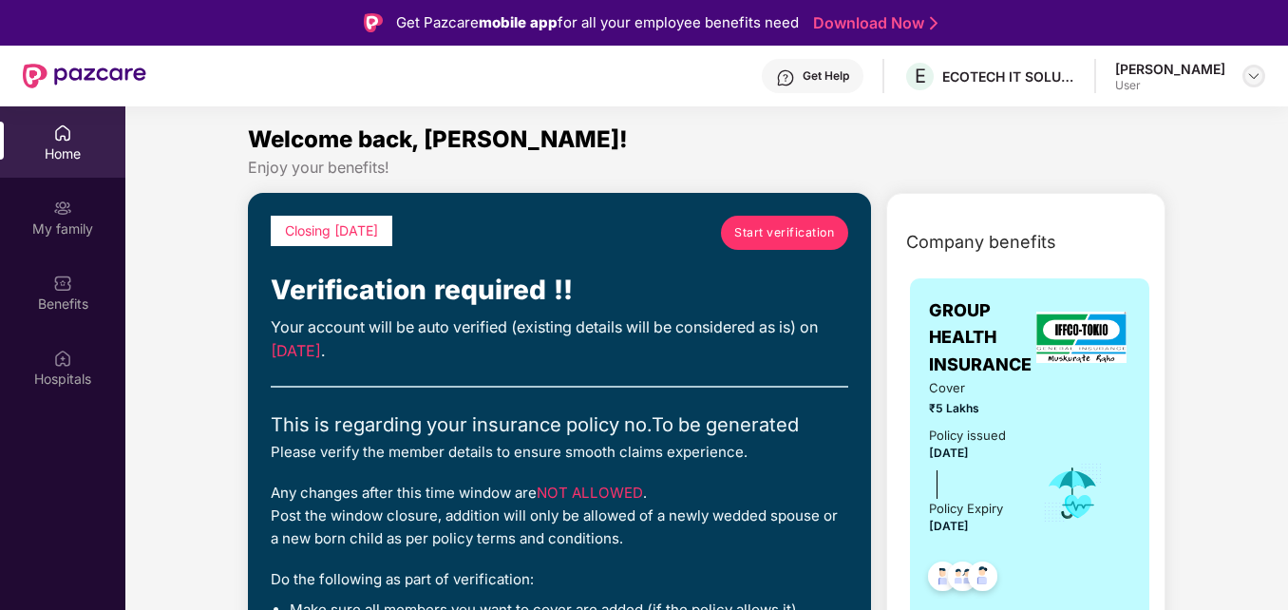
click at [1248, 75] on img at bounding box center [1253, 75] width 15 height 15
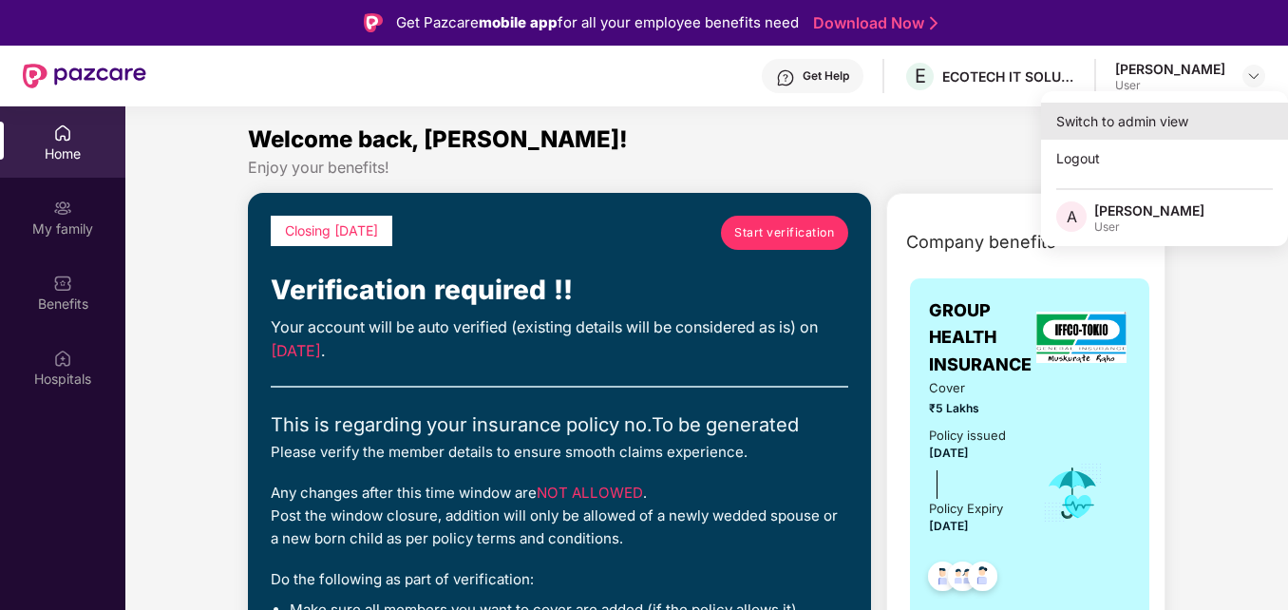
click at [1149, 120] on div "Switch to admin view" at bounding box center [1164, 121] width 247 height 37
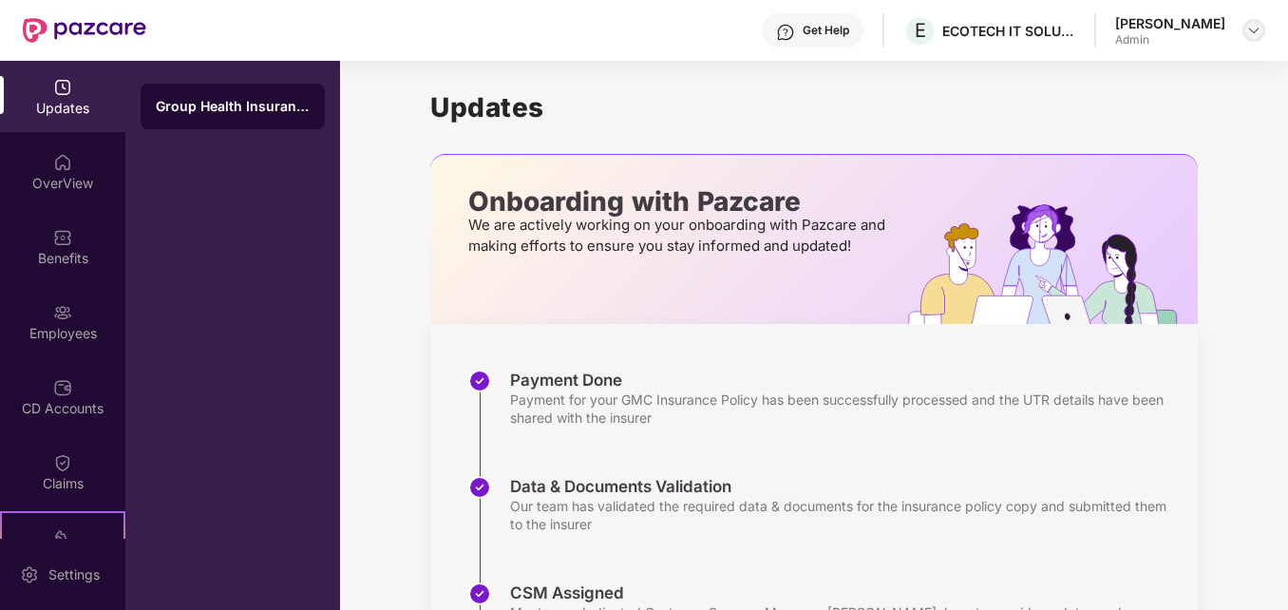
click at [1256, 30] on img at bounding box center [1253, 30] width 15 height 15
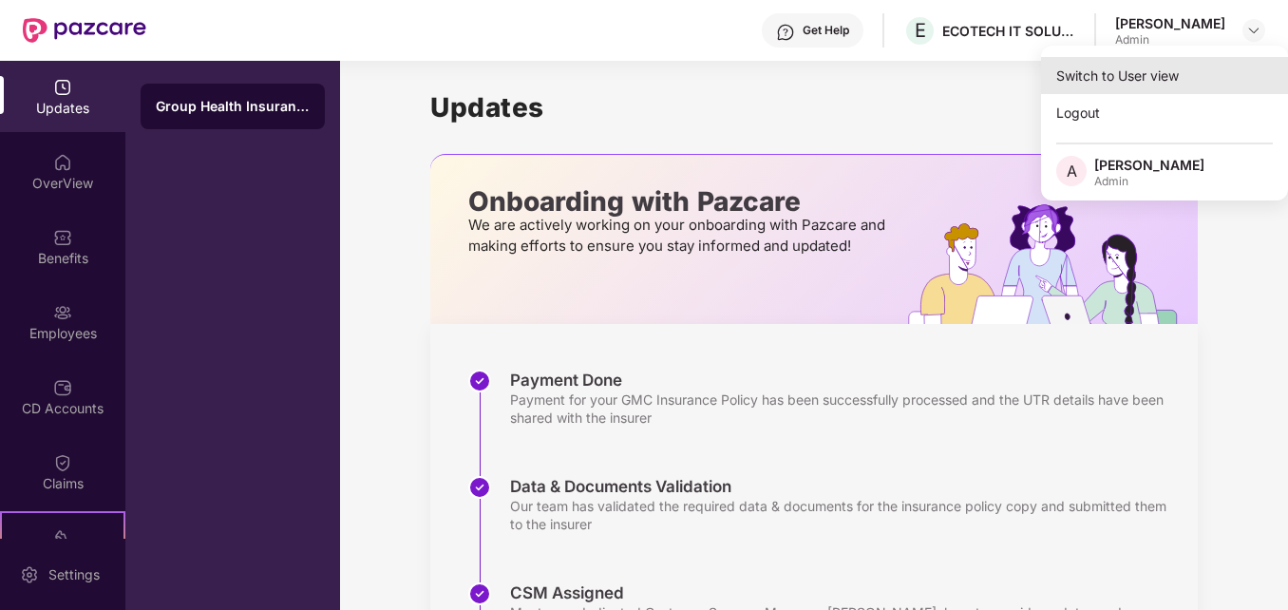
click at [1137, 81] on div "Switch to User view" at bounding box center [1164, 75] width 247 height 37
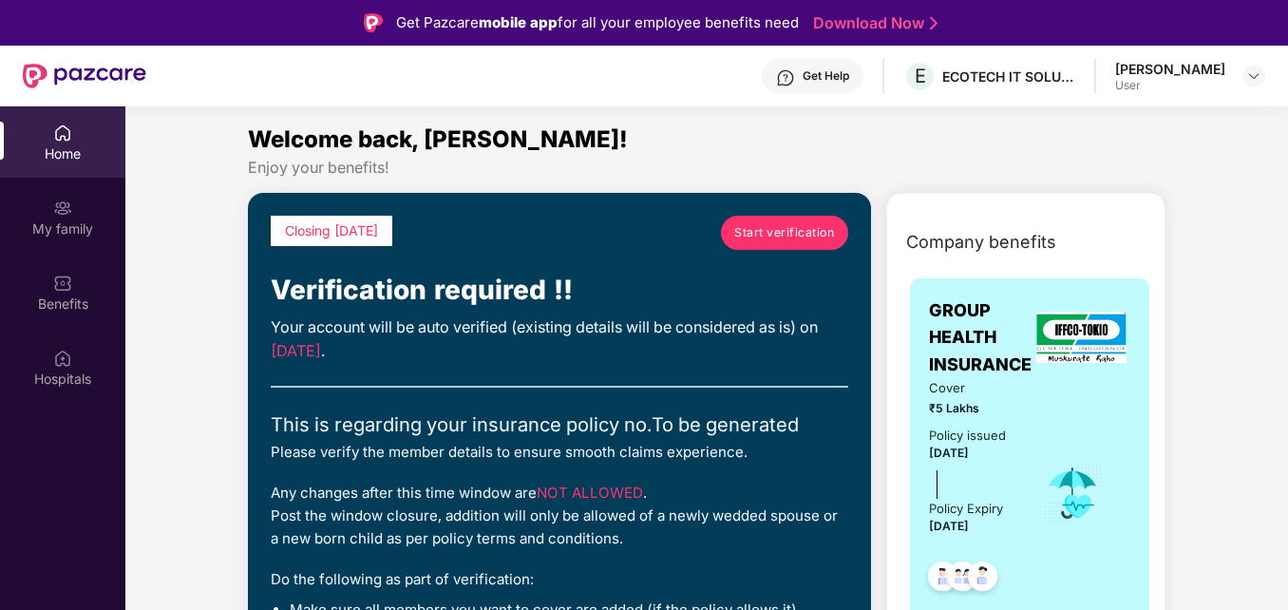
click at [779, 137] on div "Welcome back, [PERSON_NAME]!" at bounding box center [707, 140] width 918 height 36
click at [1252, 80] on img at bounding box center [1253, 75] width 15 height 15
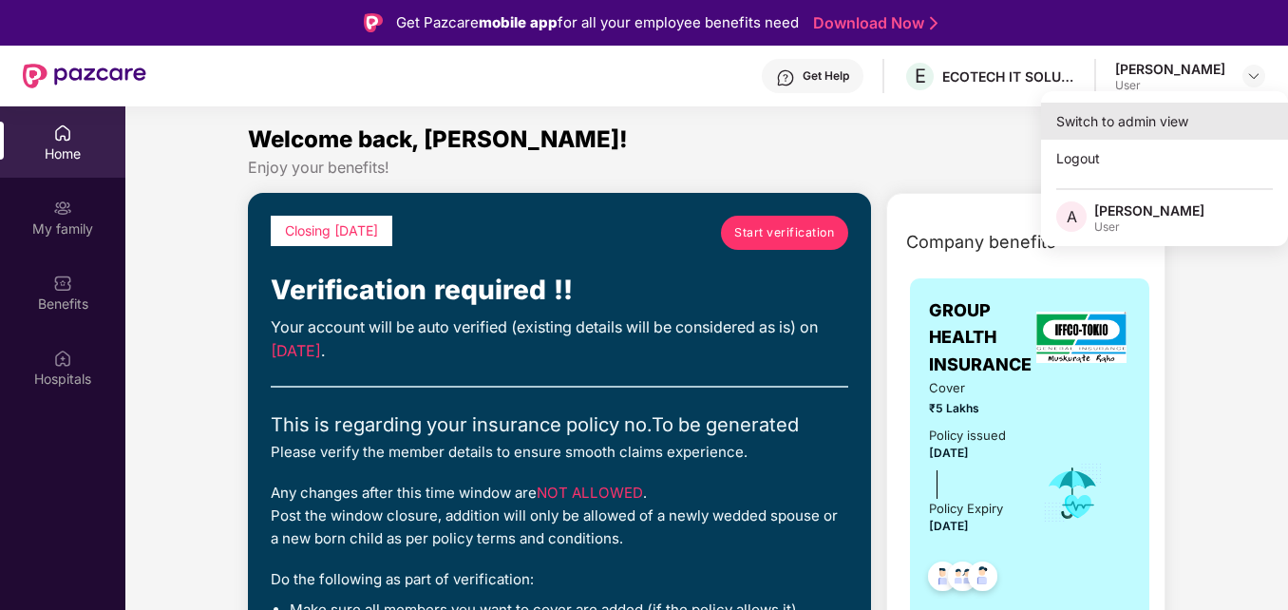
click at [1120, 123] on div "Switch to admin view" at bounding box center [1164, 121] width 247 height 37
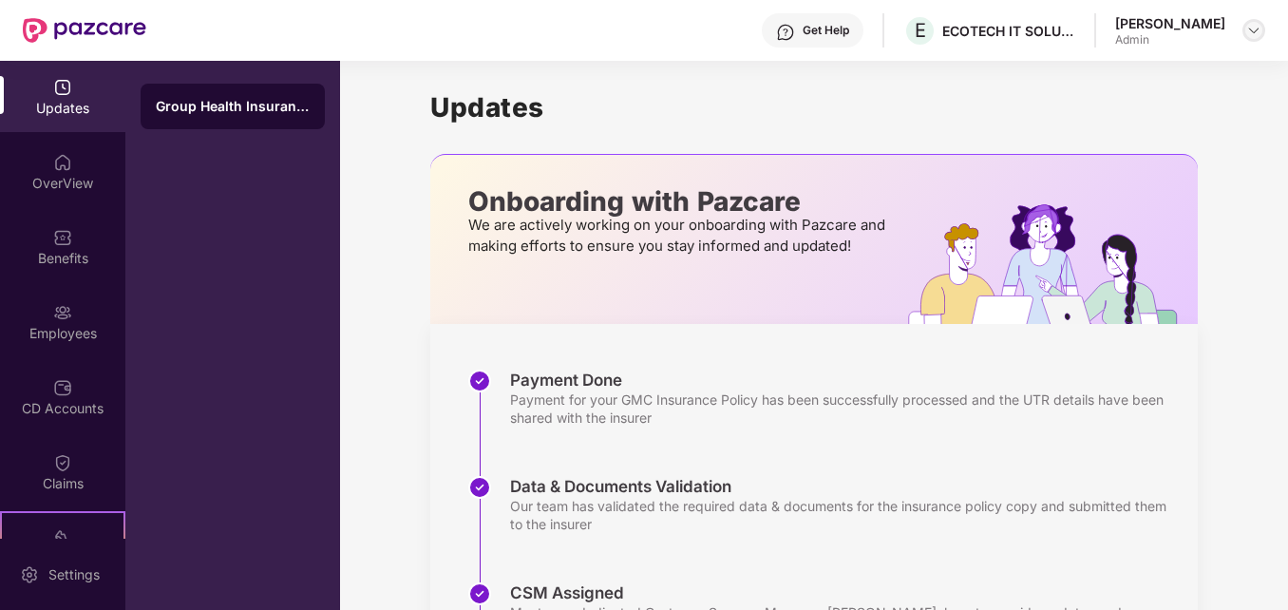
click at [1259, 31] on img at bounding box center [1253, 30] width 15 height 15
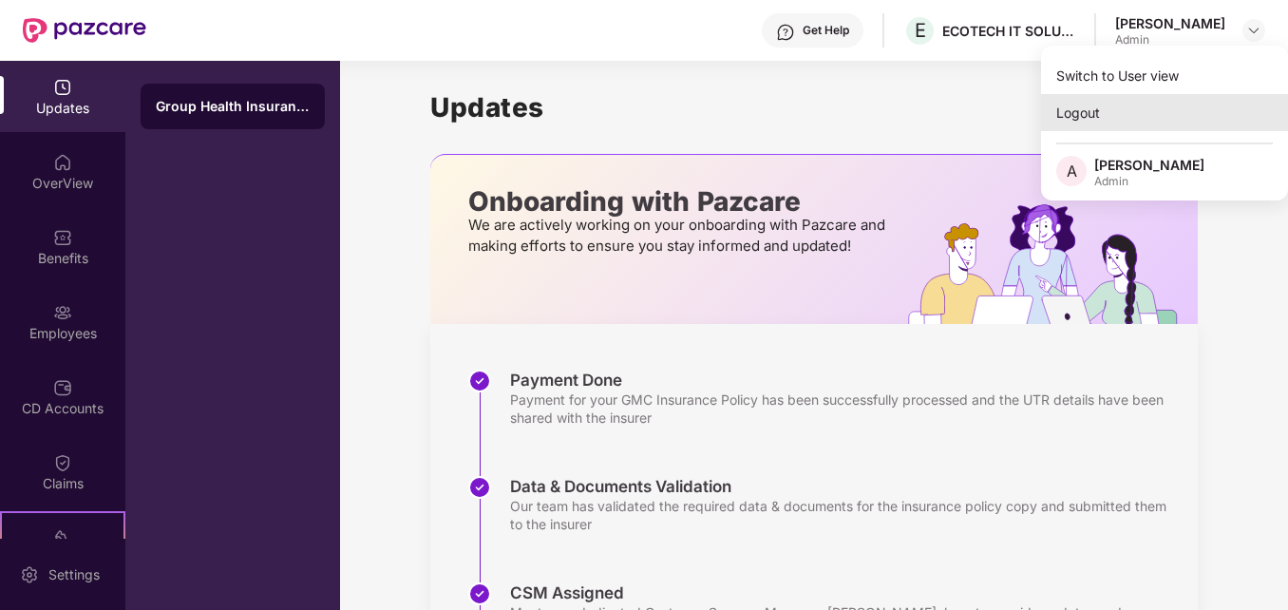
click at [1124, 120] on div "Logout" at bounding box center [1164, 112] width 247 height 37
